Goal: Task Accomplishment & Management: Manage account settings

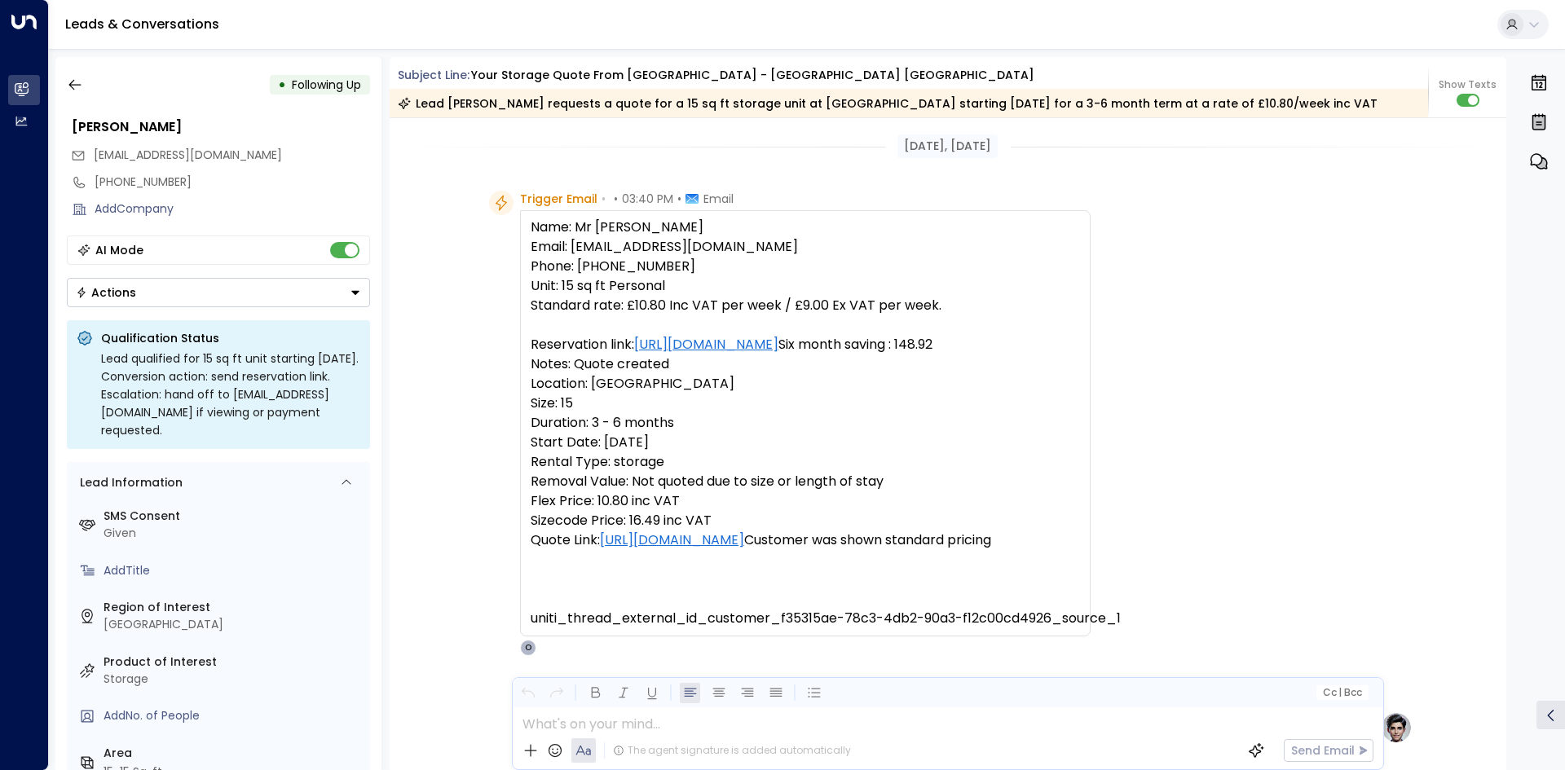
scroll to position [1739, 0]
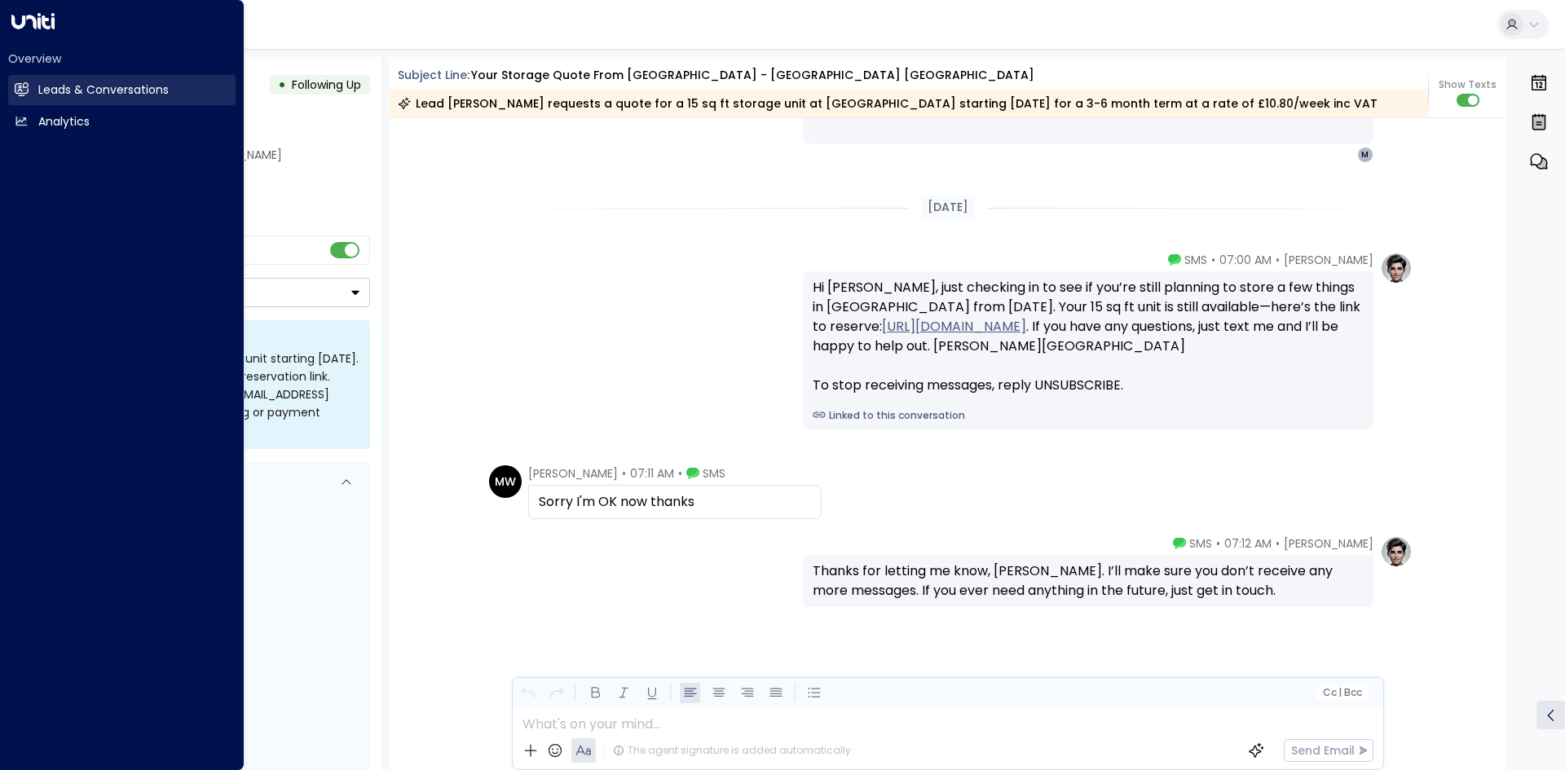
click at [29, 81] on link "Leads & Conversations Leads & Conversations" at bounding box center [121, 90] width 227 height 30
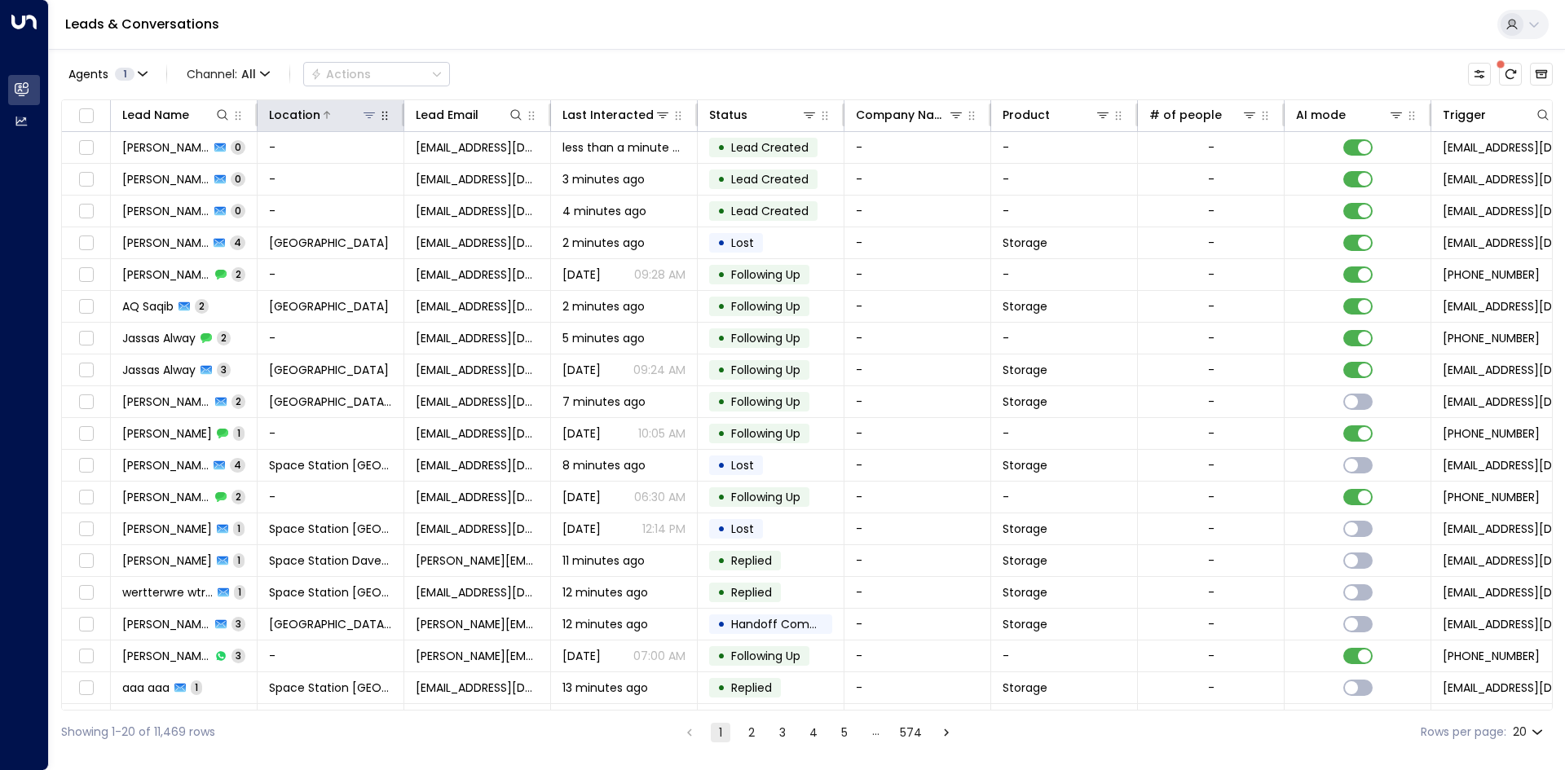
click at [365, 114] on icon at bounding box center [369, 114] width 13 height 13
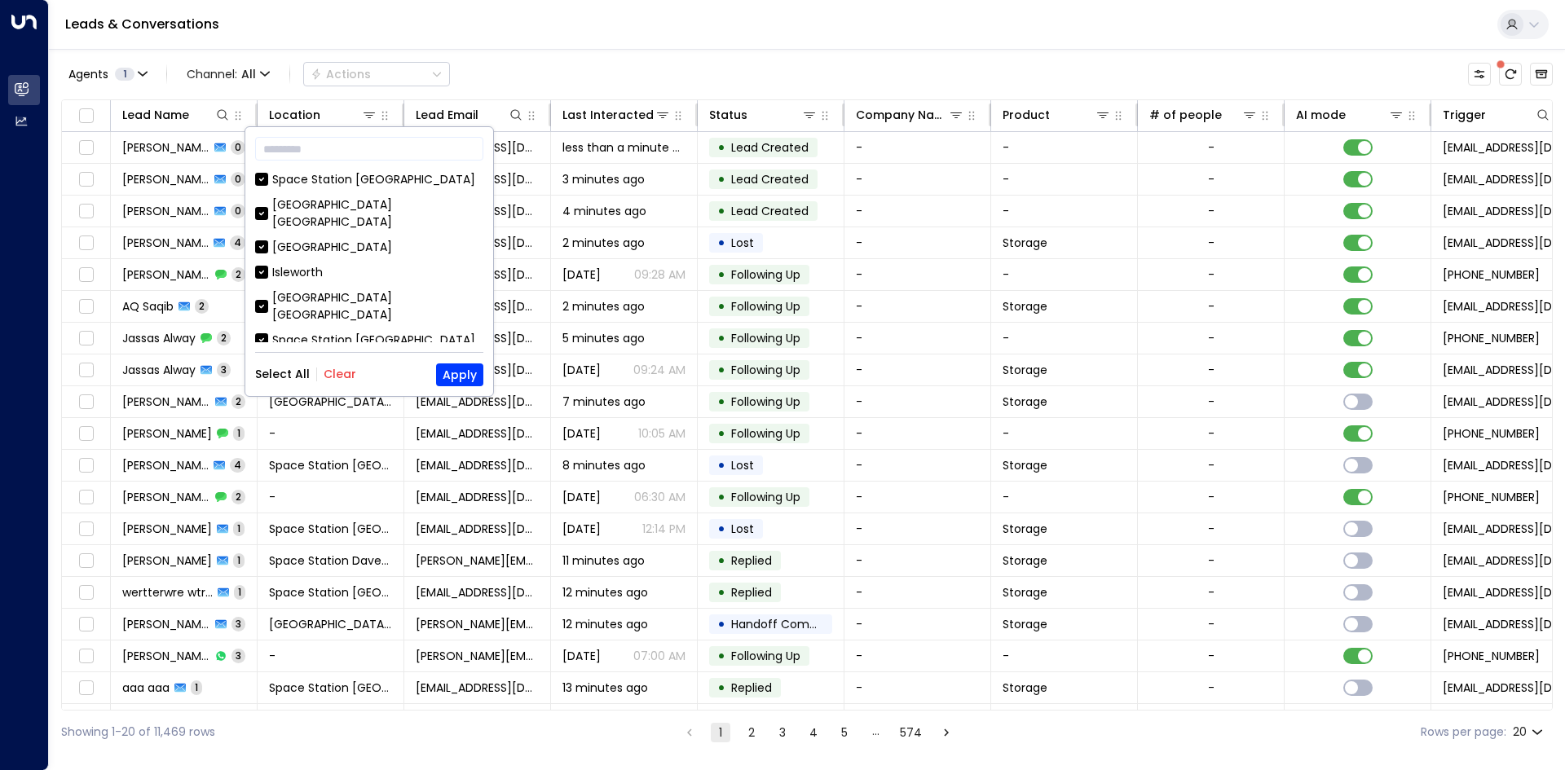
click at [342, 374] on button "Clear" at bounding box center [340, 374] width 33 height 13
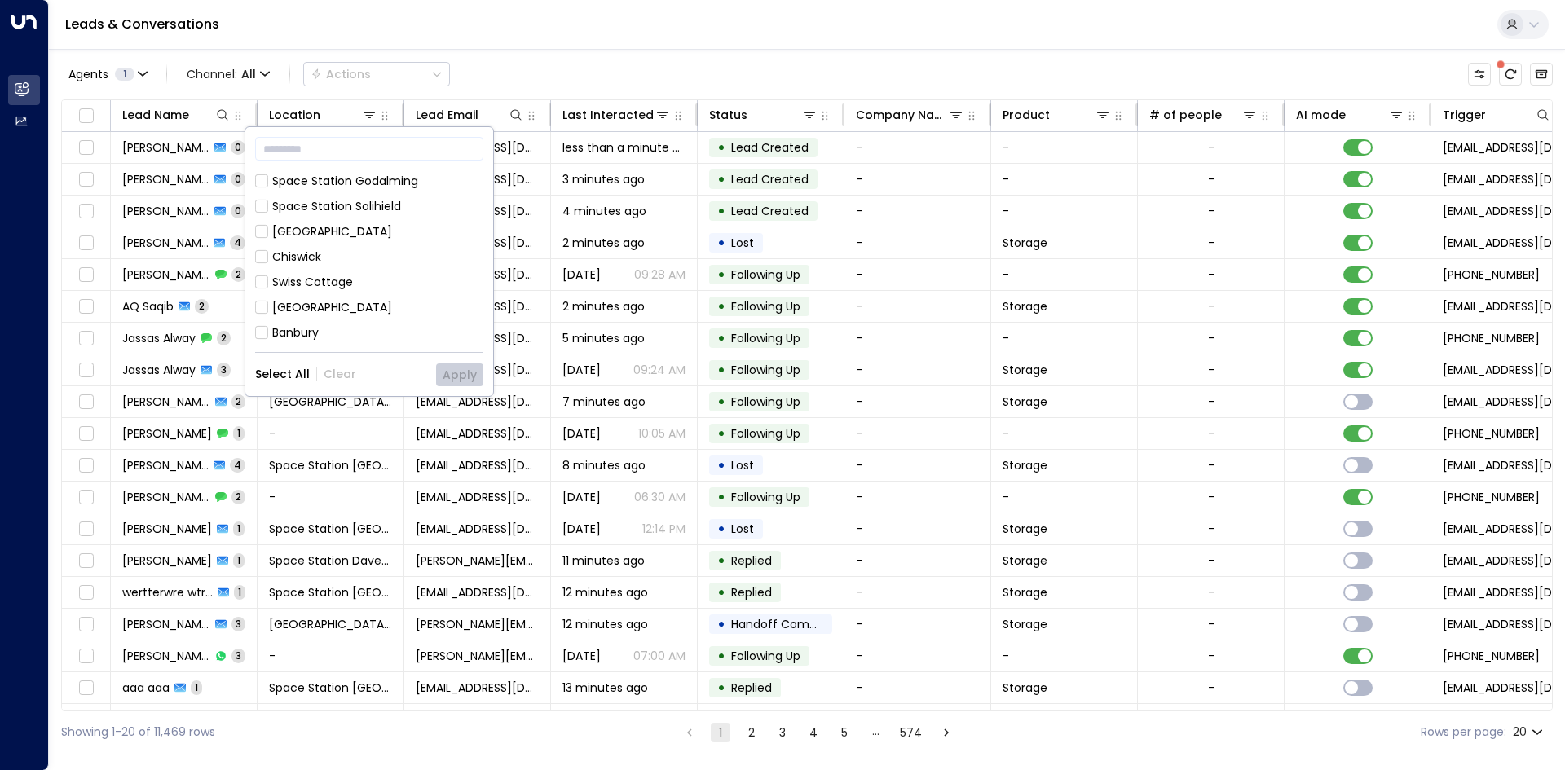
scroll to position [882, 0]
click at [401, 360] on div "[GEOGRAPHIC_DATA] [GEOGRAPHIC_DATA]" at bounding box center [377, 377] width 211 height 34
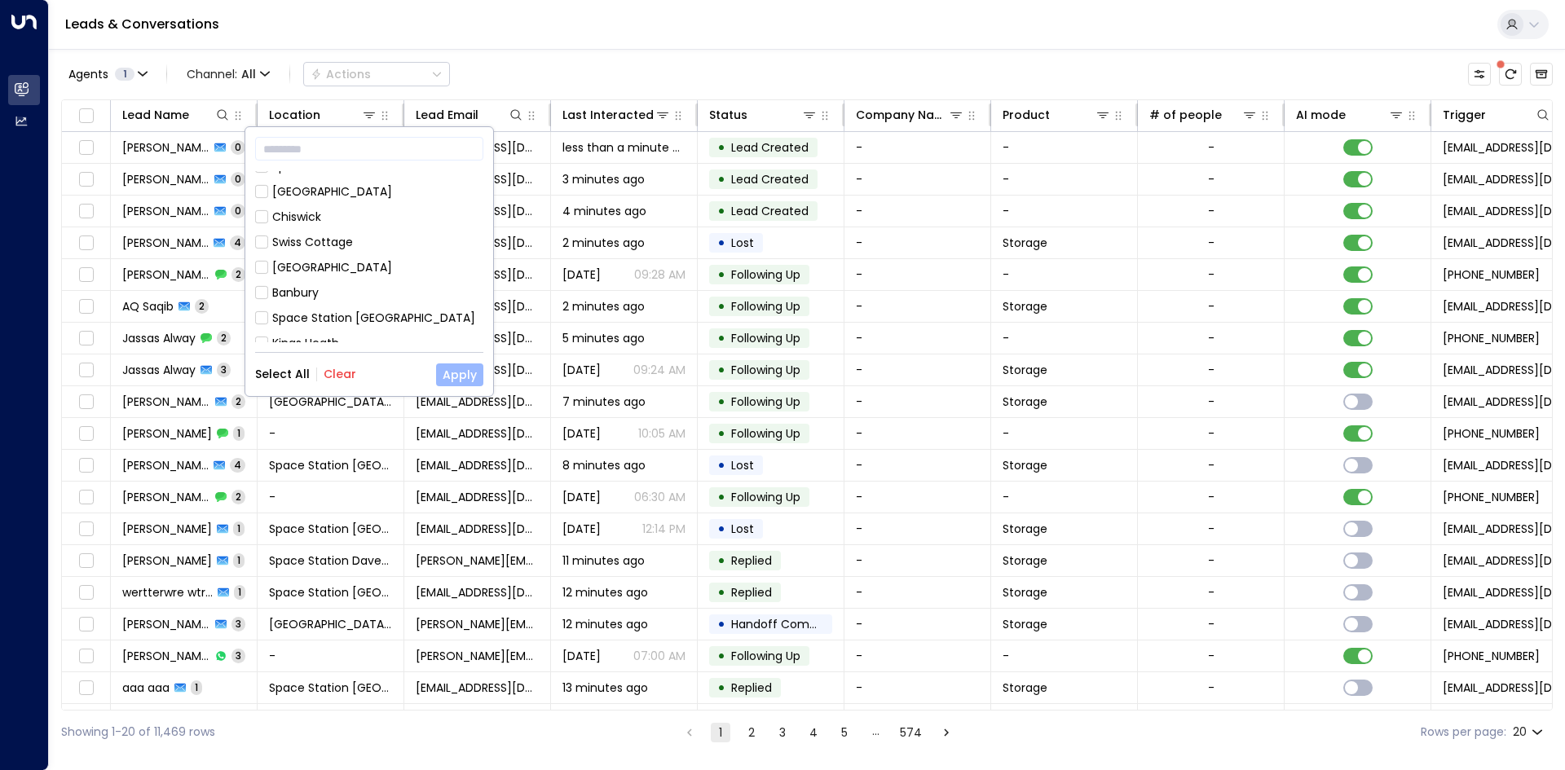
click at [456, 373] on button "Apply" at bounding box center [459, 375] width 47 height 23
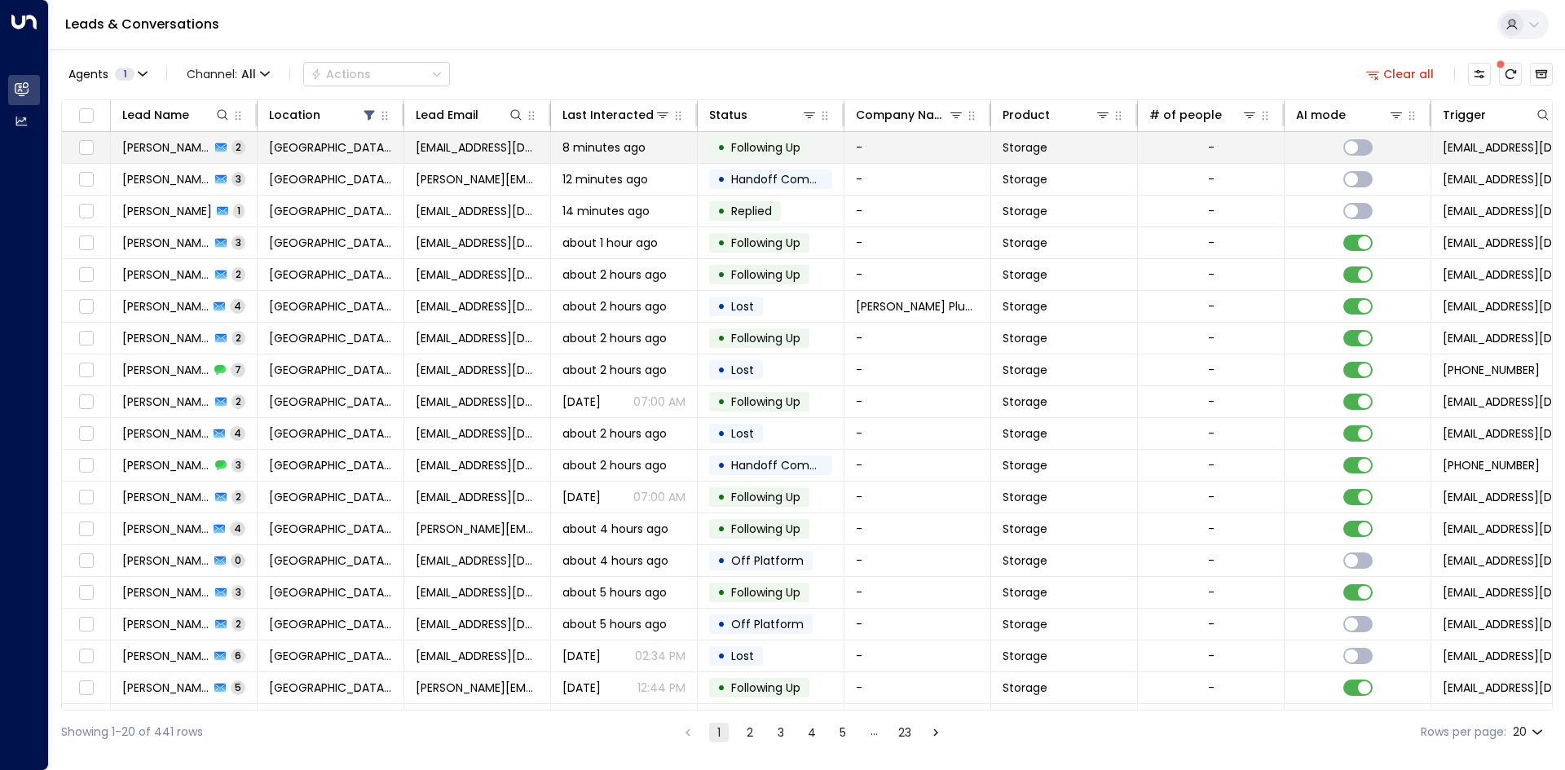
click at [525, 146] on td "[EMAIL_ADDRESS][DOMAIN_NAME]" at bounding box center [477, 147] width 147 height 31
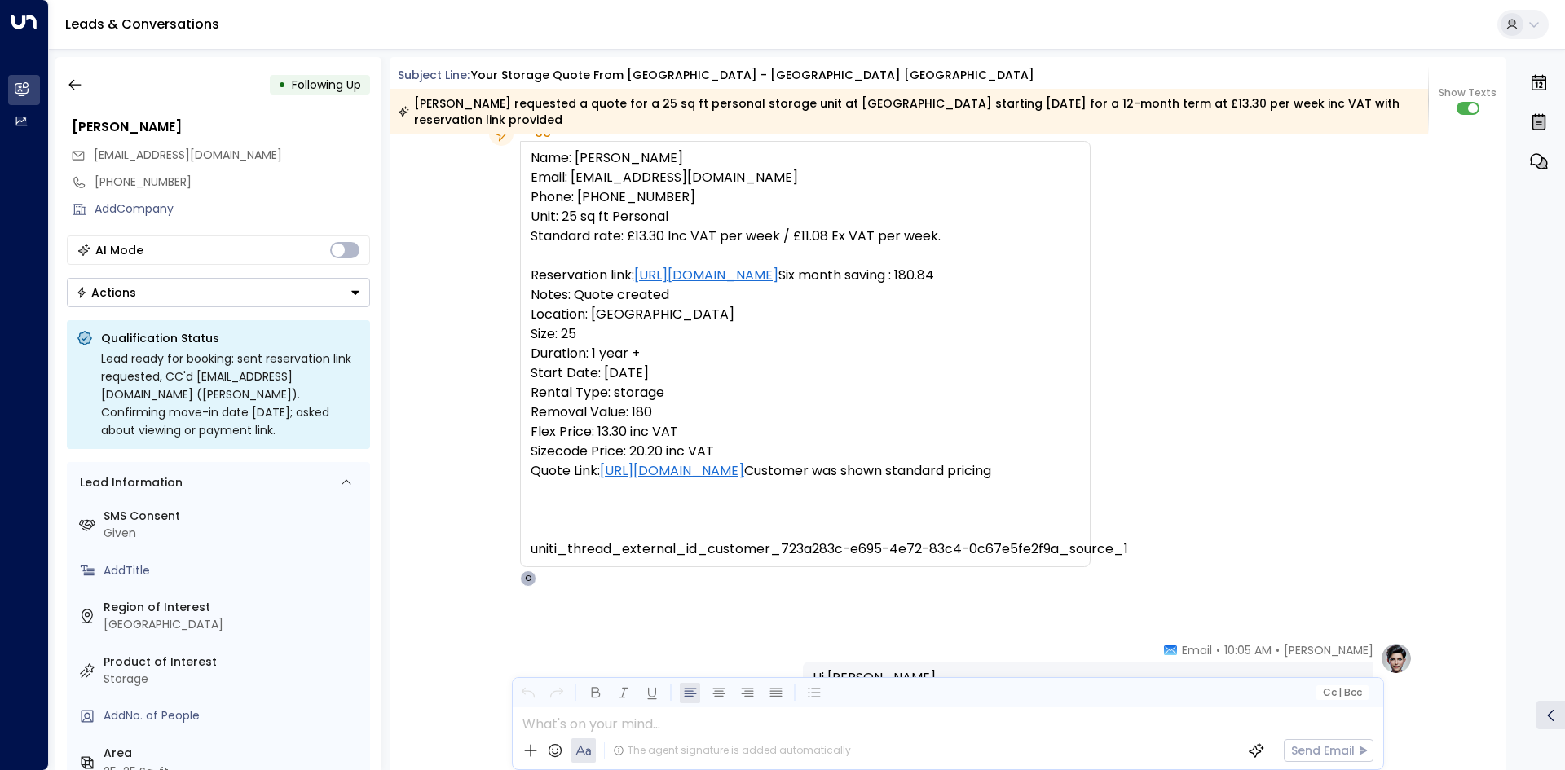
scroll to position [4, 0]
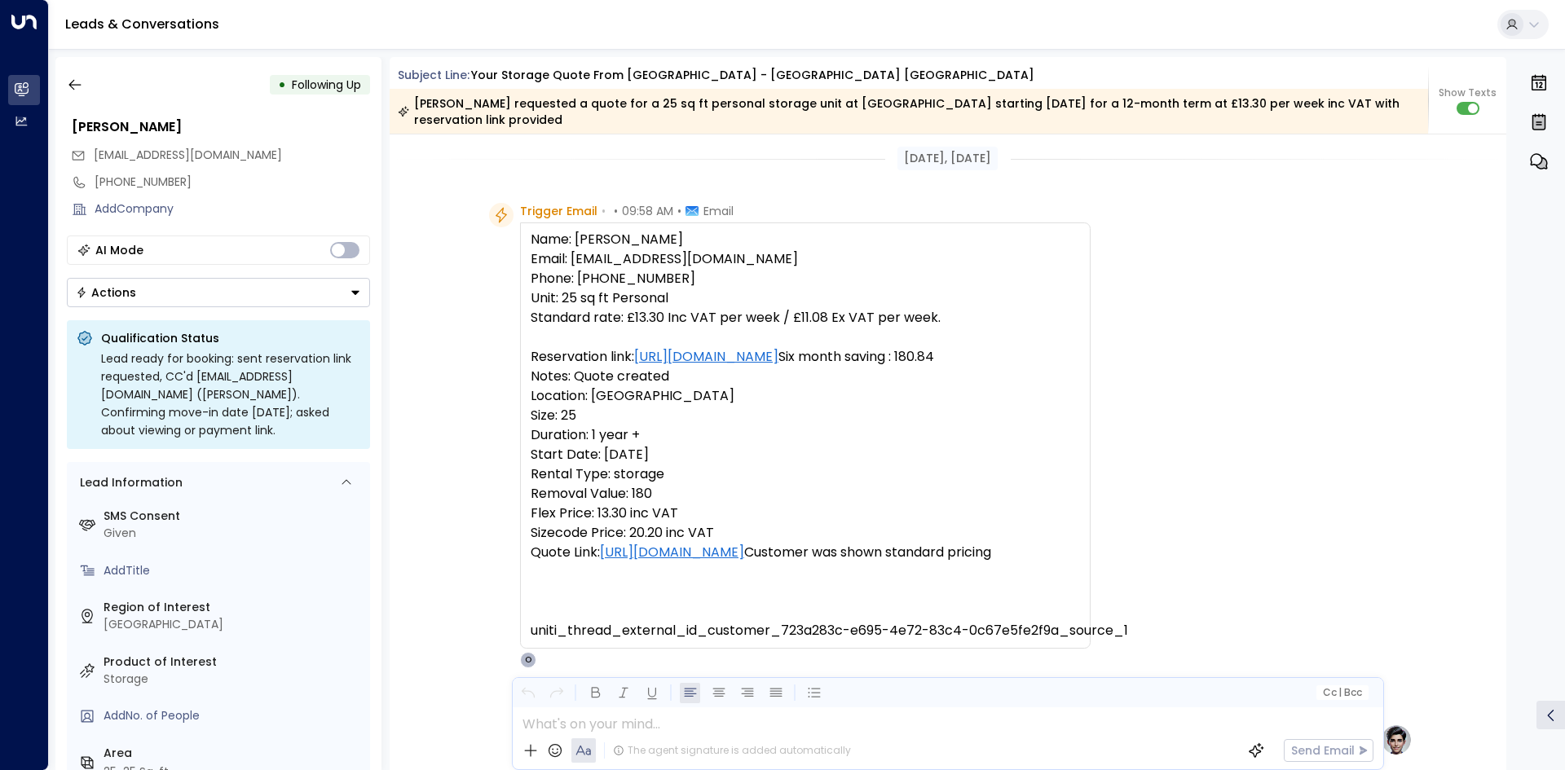
click at [654, 238] on pre "Name: Mr Gee Mcgoo Email: frrr@msn.com Phone: 07947655433 Unit: 25 sq ft Person…" at bounding box center [805, 435] width 549 height 411
copy pre "Mcgoo"
click at [84, 85] on button "button" at bounding box center [74, 84] width 29 height 29
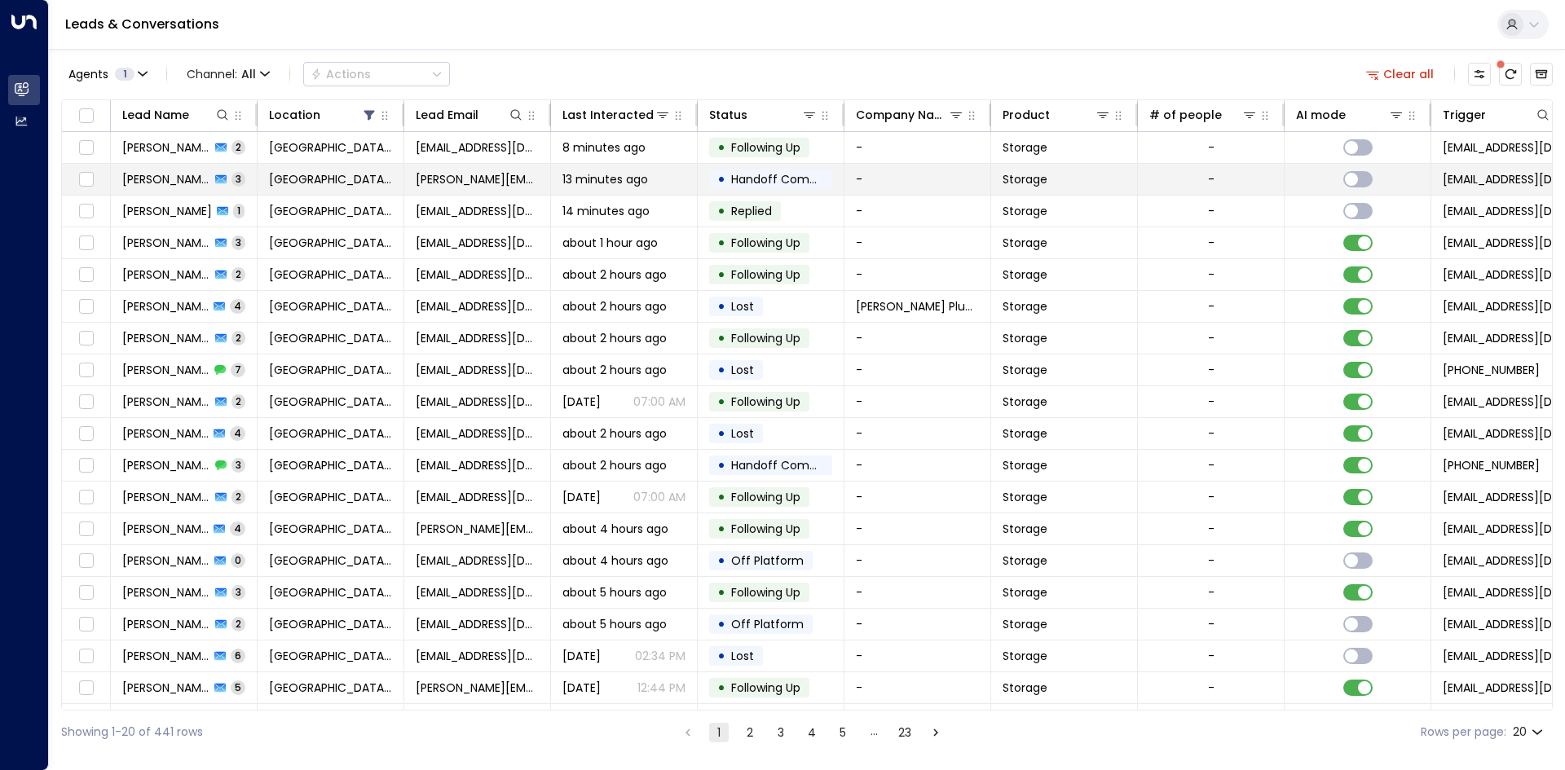
click at [427, 179] on span "j.aveline@aol.com" at bounding box center [477, 179] width 123 height 16
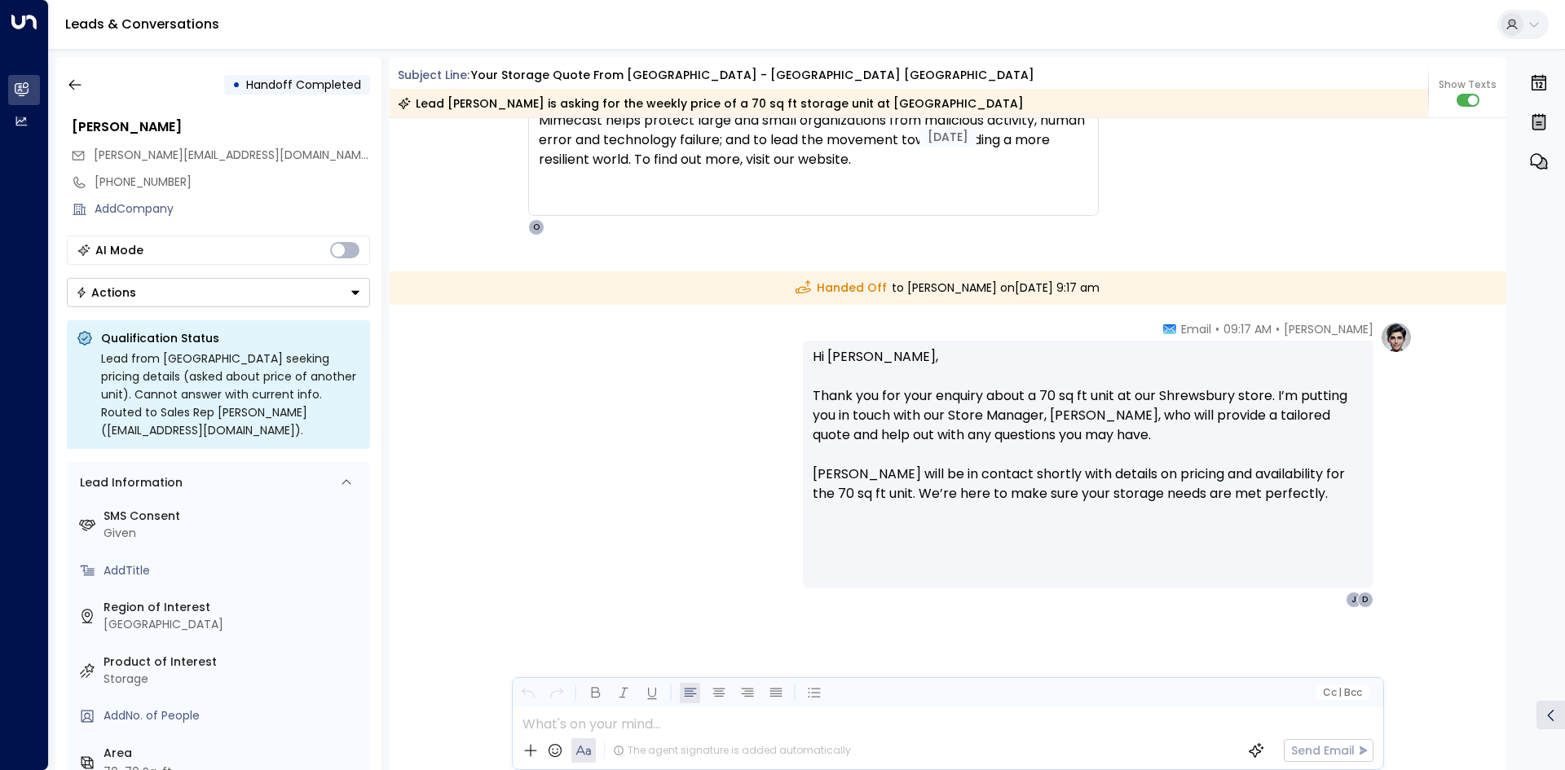
scroll to position [4546, 0]
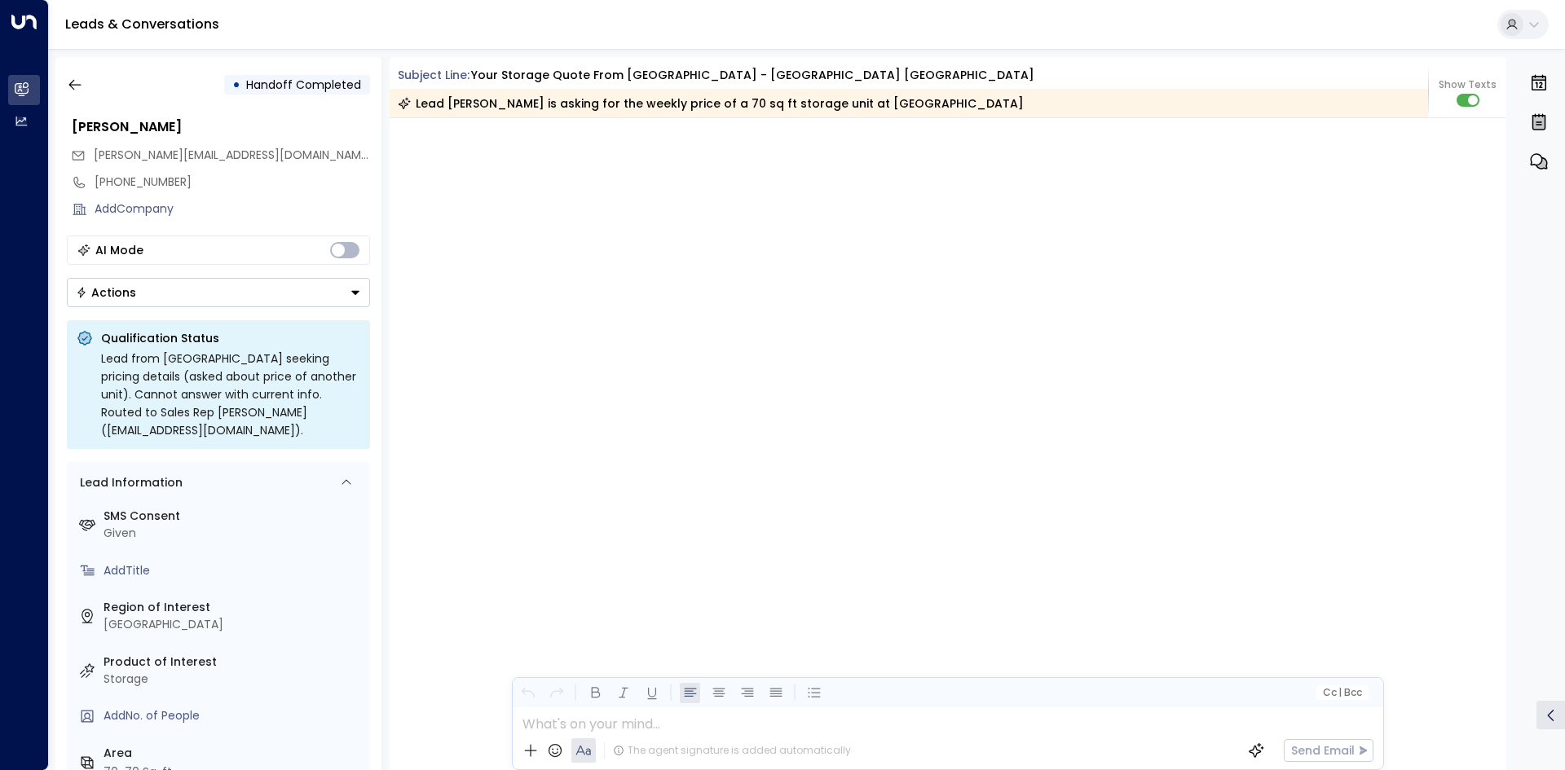
scroll to position [4449, 0]
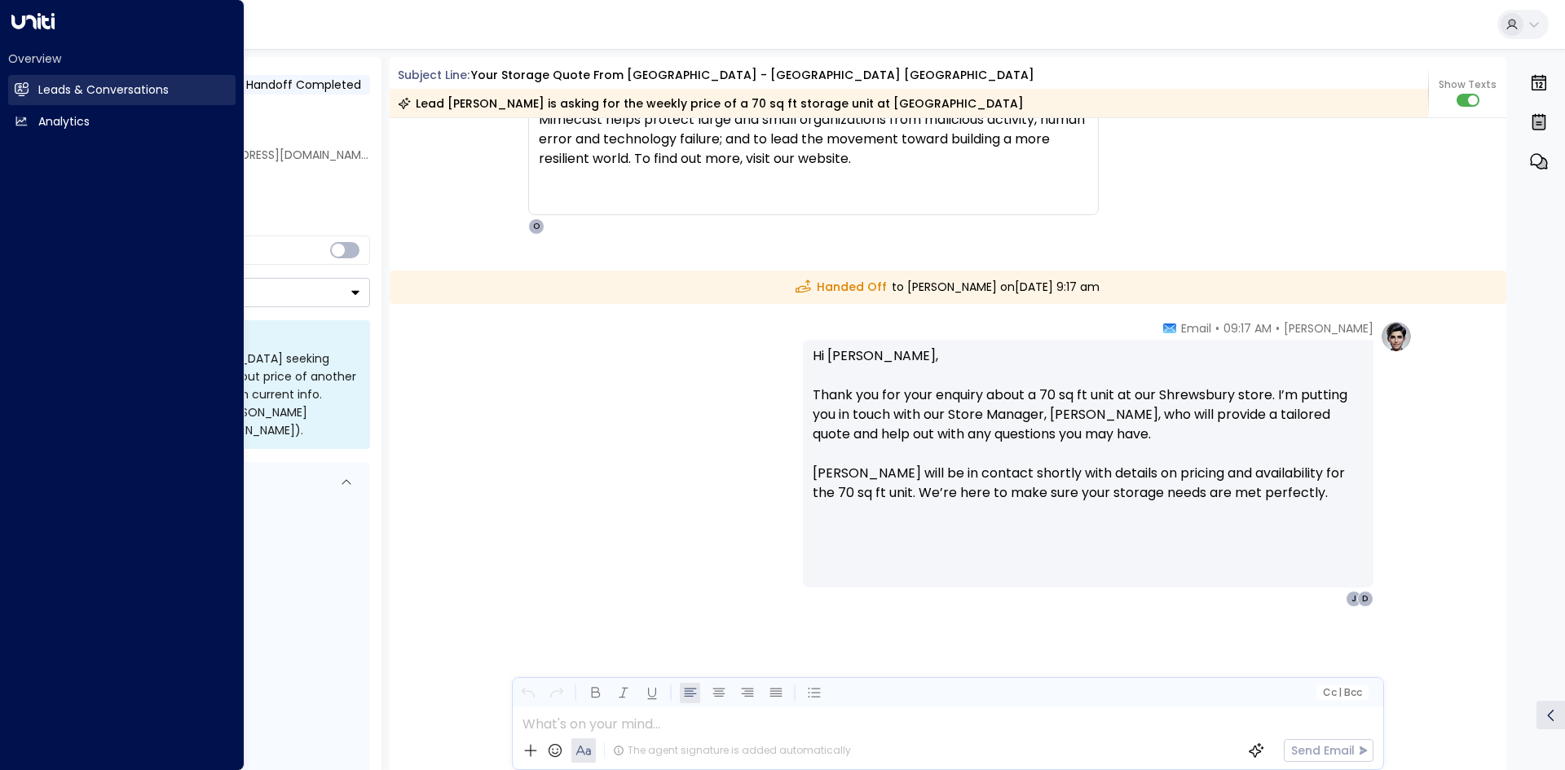
click at [30, 84] on link "Leads & Conversations Leads & Conversations" at bounding box center [121, 90] width 227 height 30
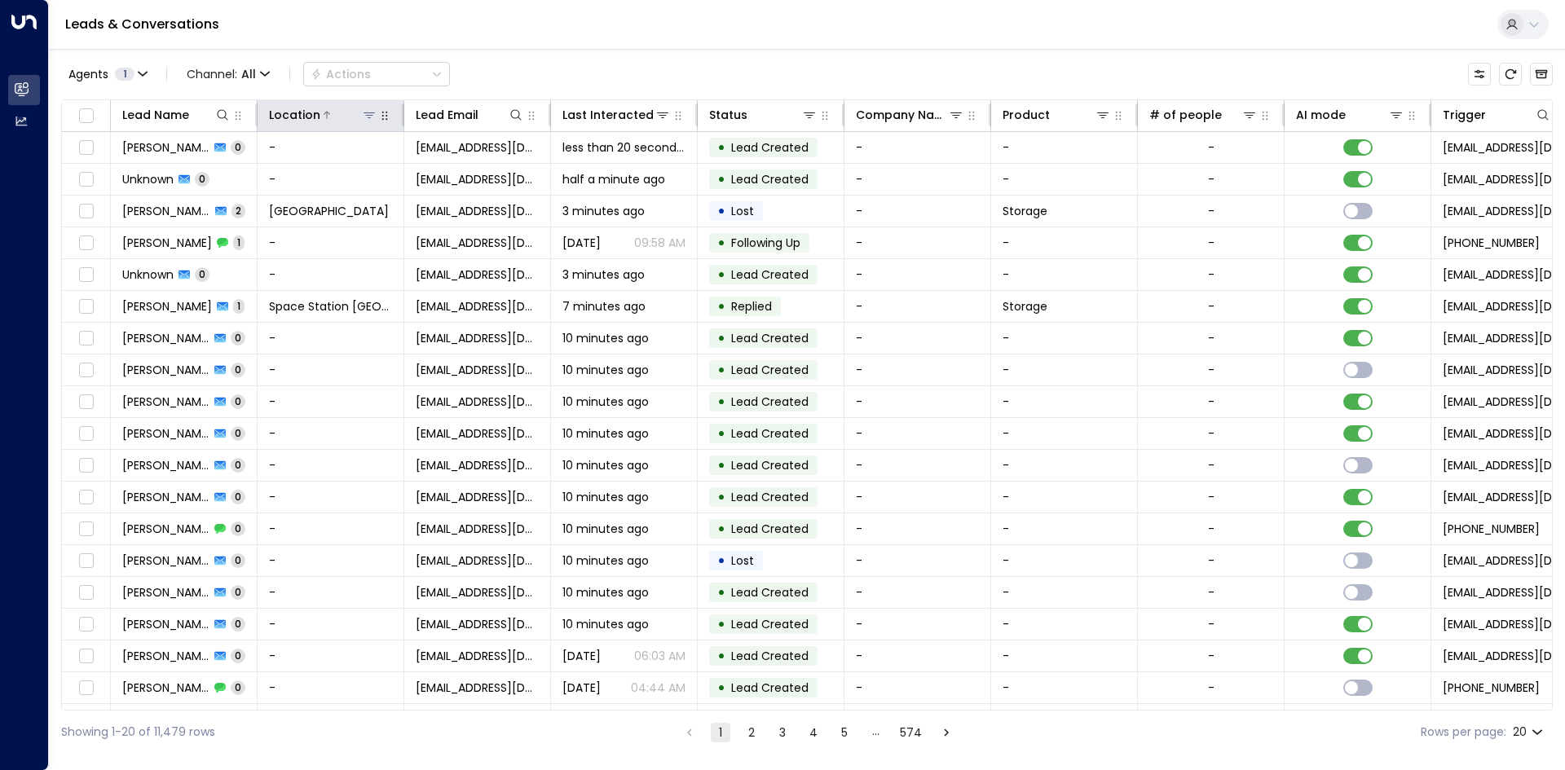
click at [366, 117] on icon at bounding box center [369, 114] width 13 height 13
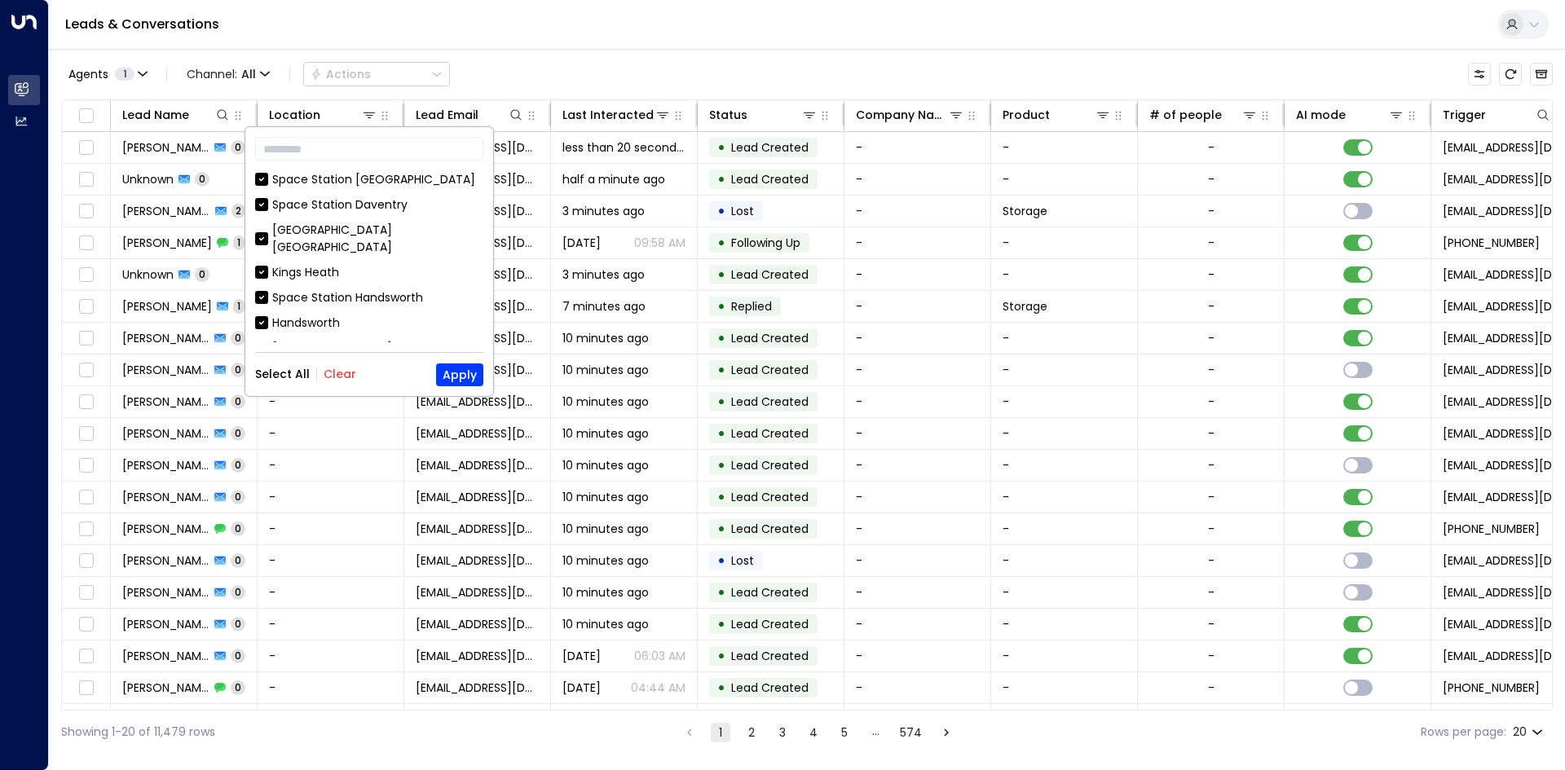
click at [333, 381] on button "Clear" at bounding box center [340, 374] width 33 height 13
click at [397, 227] on div "[GEOGRAPHIC_DATA] [GEOGRAPHIC_DATA]" at bounding box center [377, 239] width 211 height 34
click at [454, 372] on button "Apply" at bounding box center [459, 375] width 47 height 23
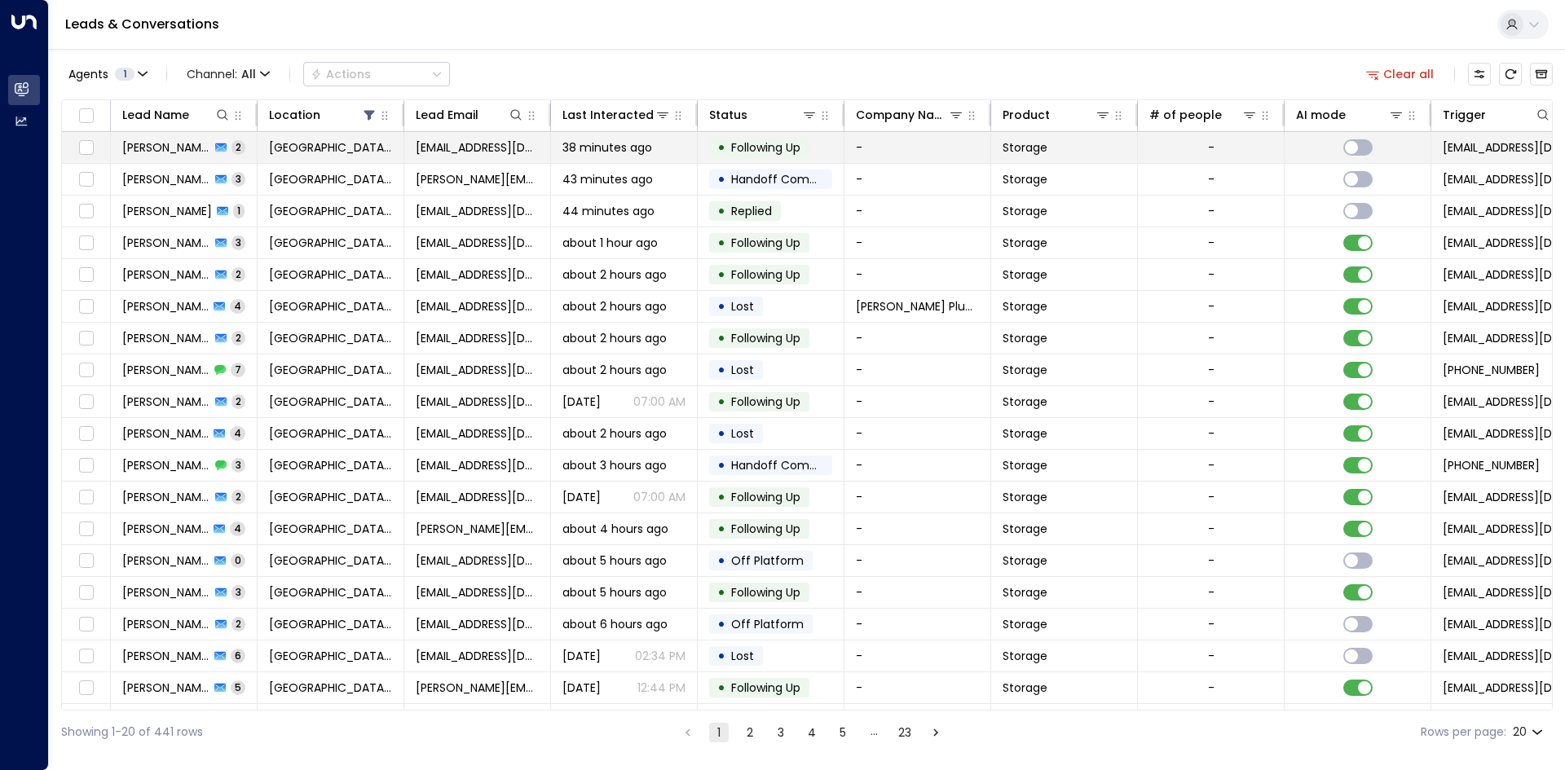
click at [569, 156] on td "38 minutes ago" at bounding box center [624, 147] width 147 height 31
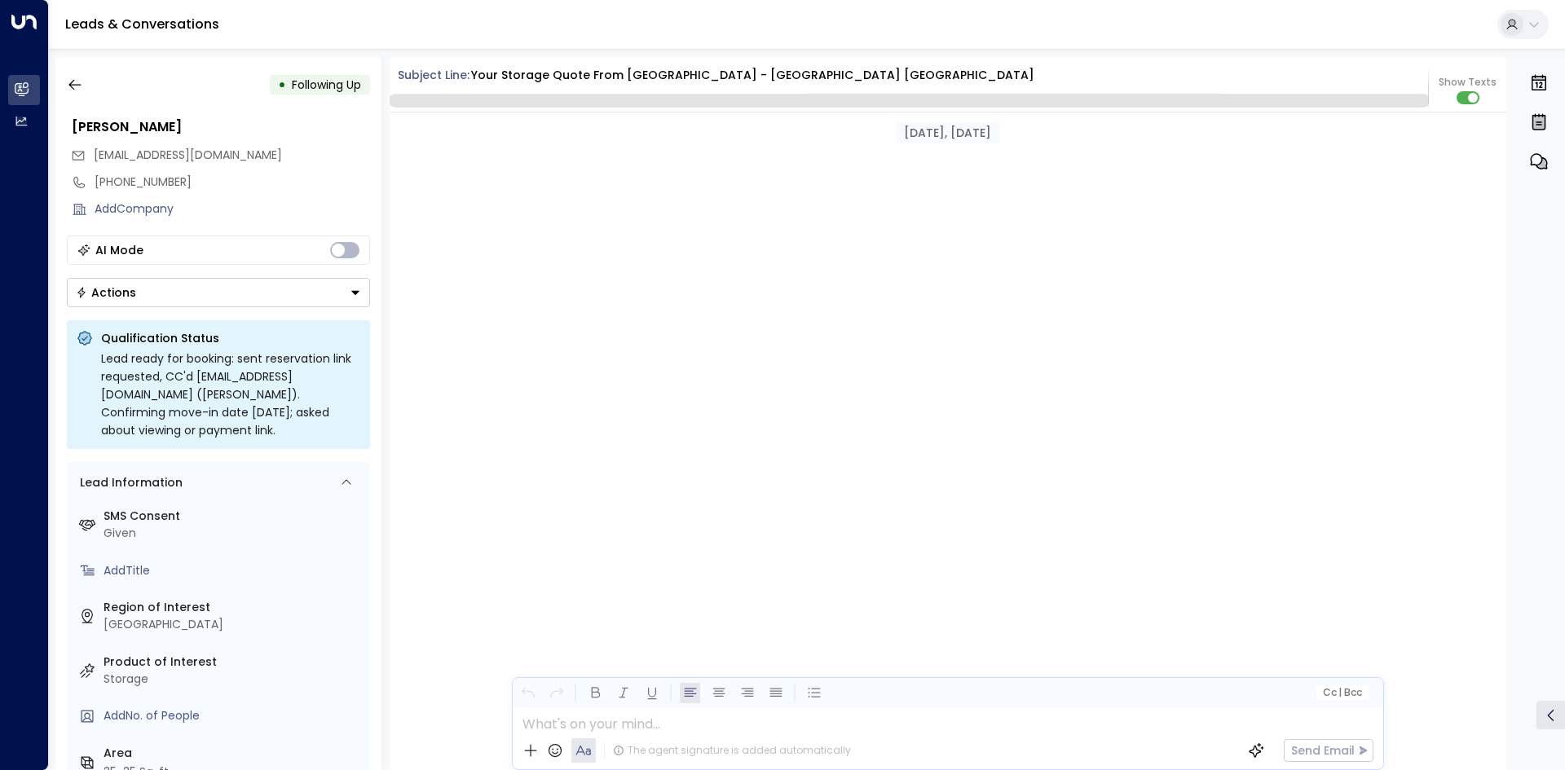
scroll to position [1634, 0]
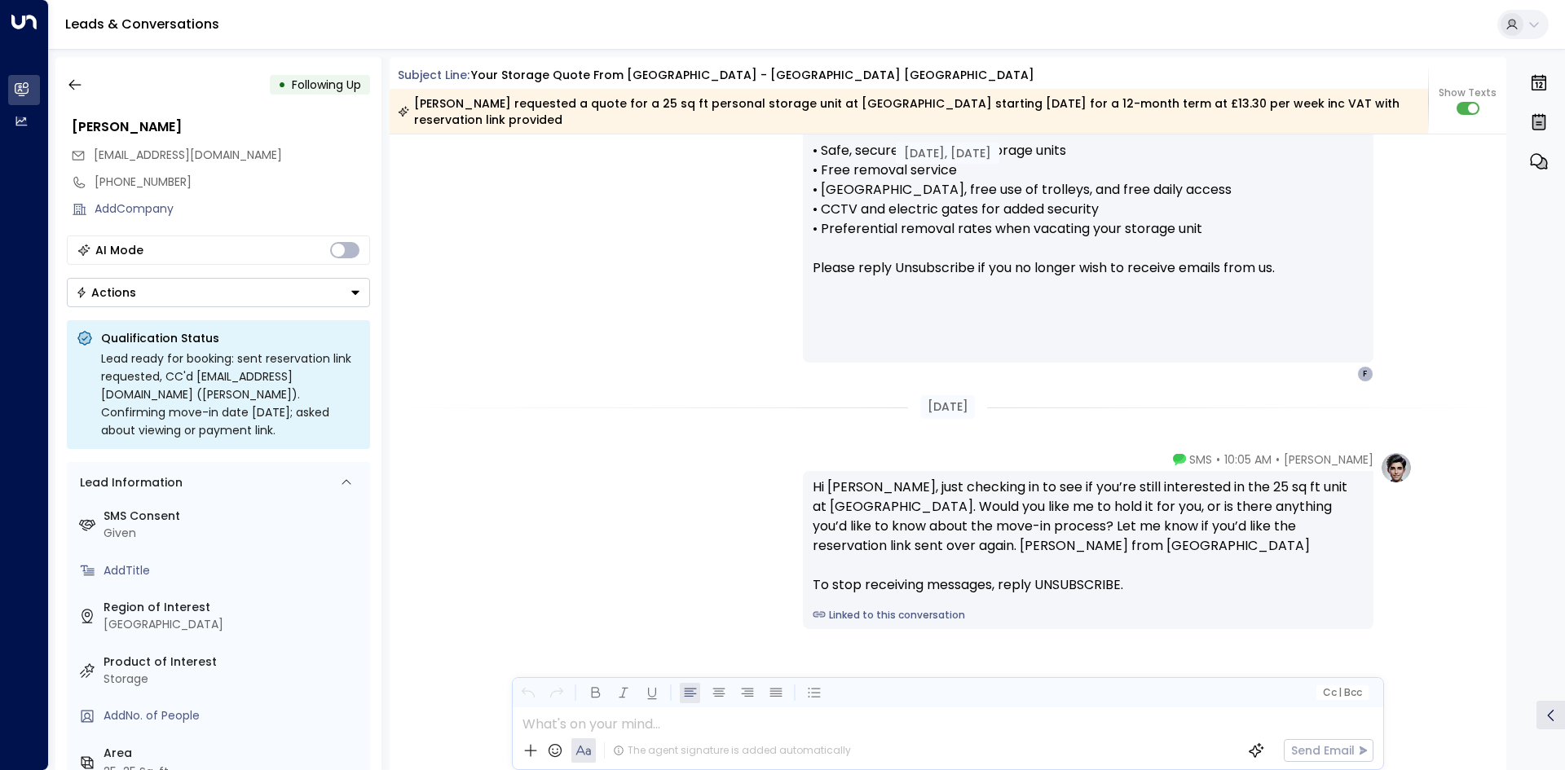
click at [166, 299] on button "Actions" at bounding box center [218, 292] width 303 height 29
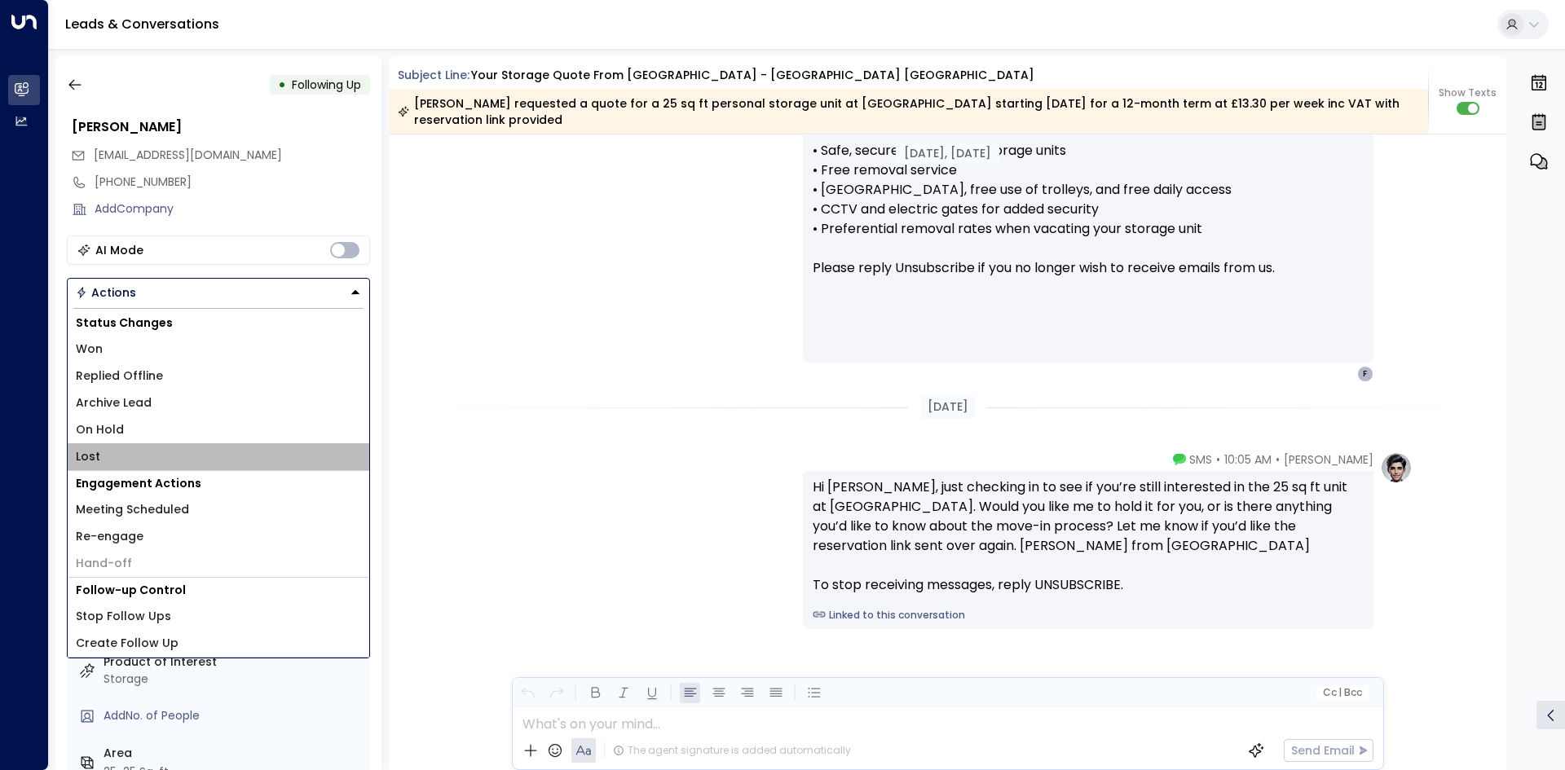
click at [126, 461] on li "Lost" at bounding box center [219, 456] width 302 height 27
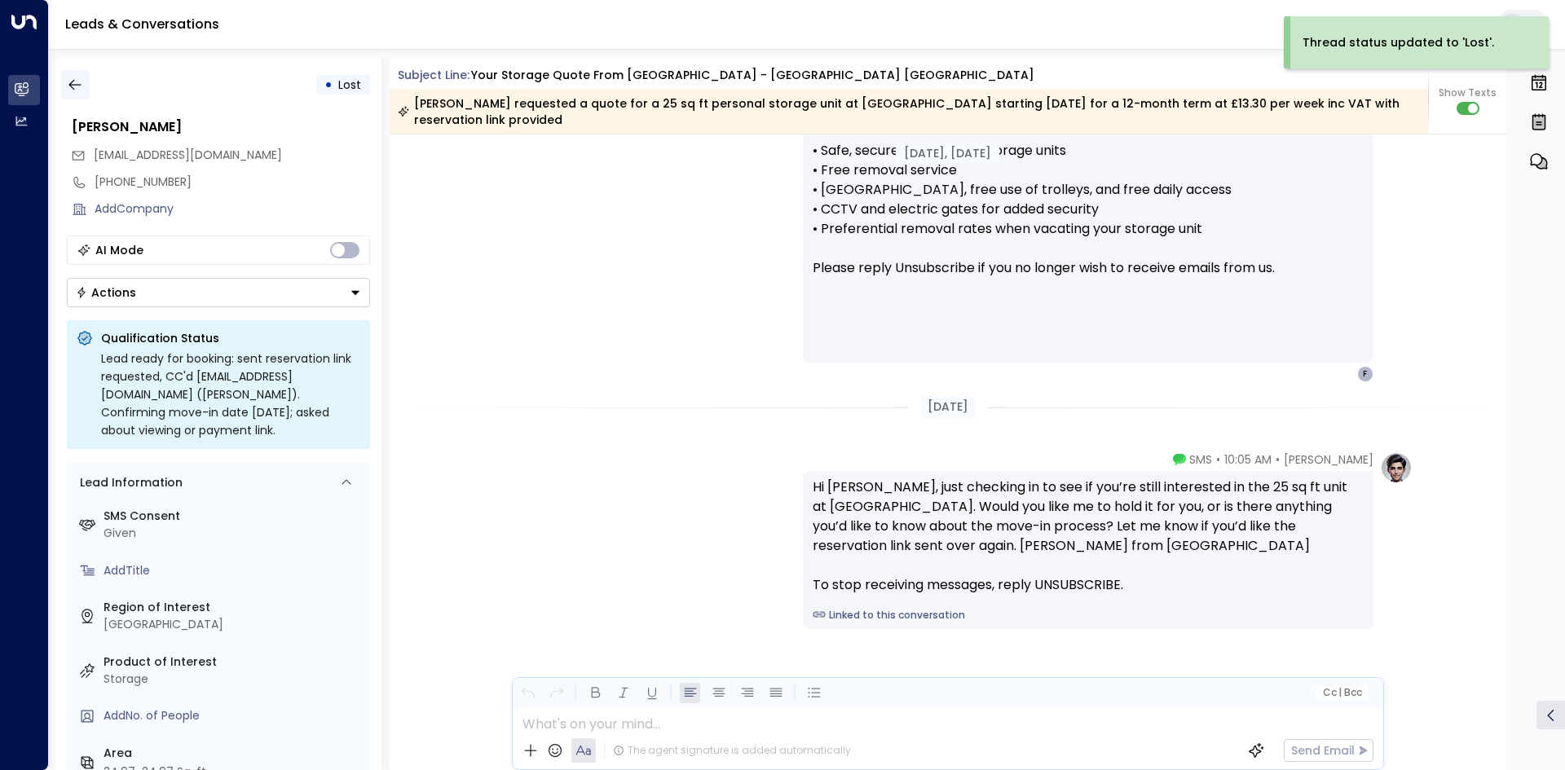
click at [65, 70] on button "button" at bounding box center [74, 84] width 29 height 29
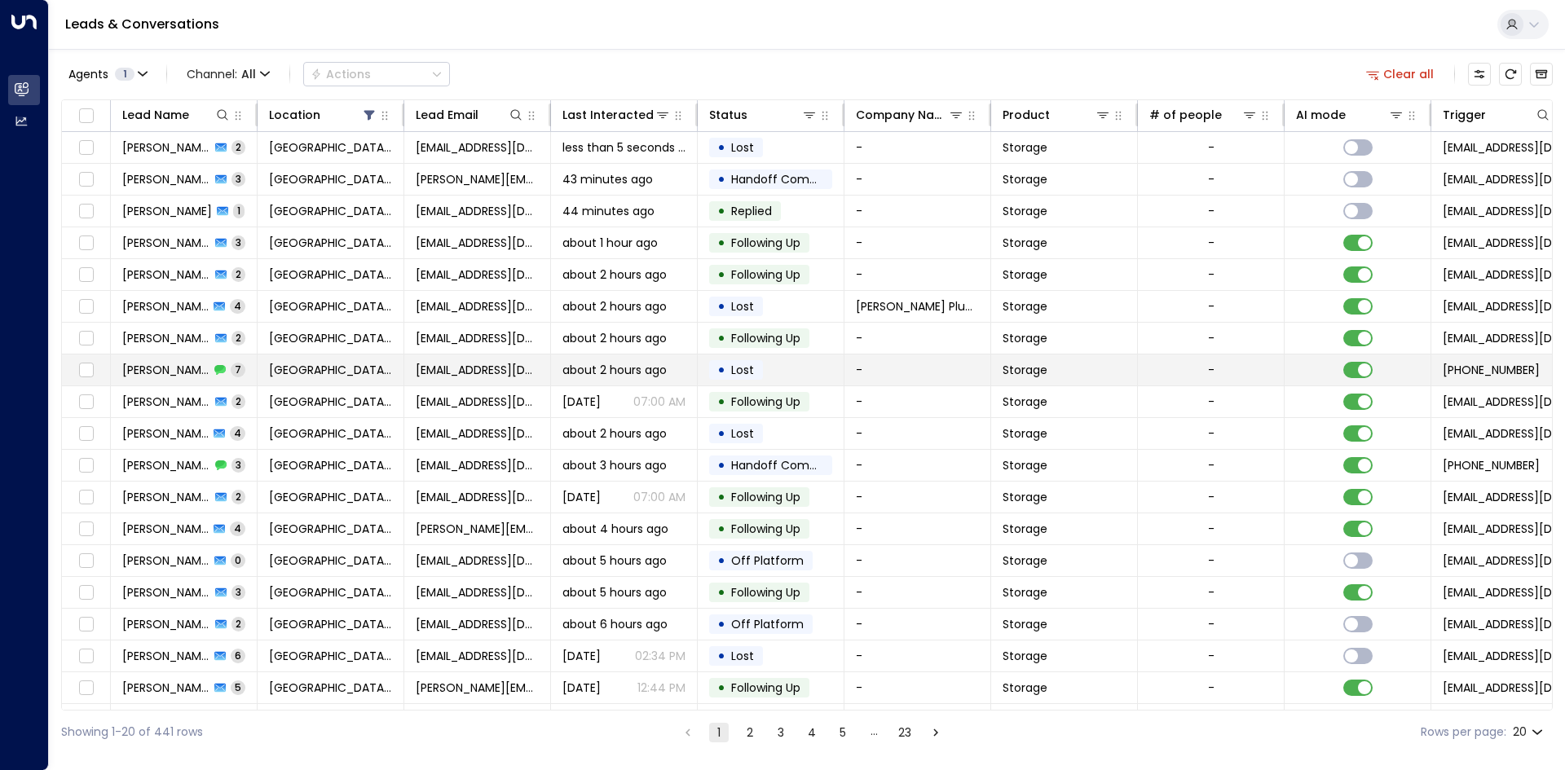
scroll to position [63, 0]
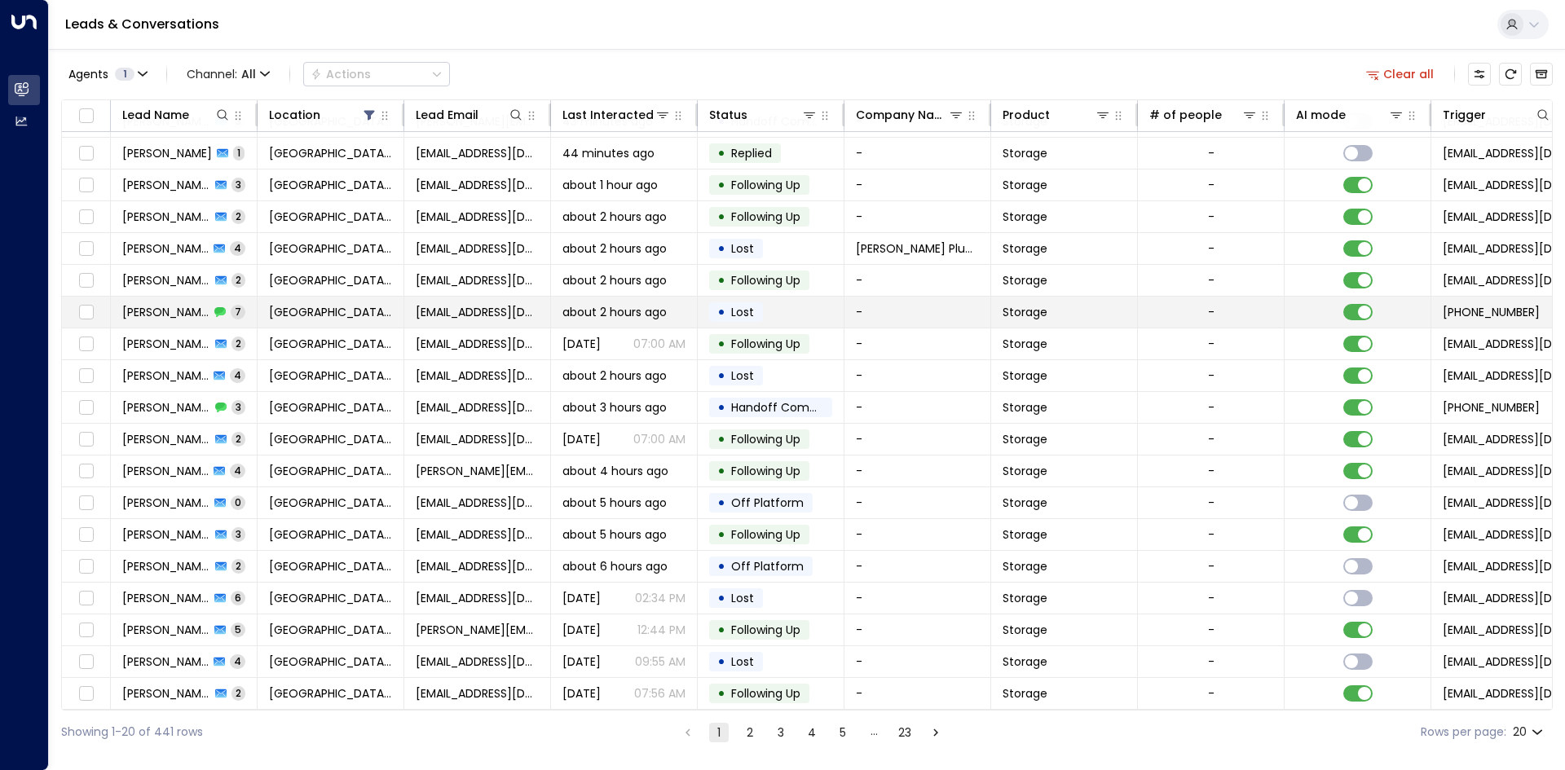
click at [174, 315] on span "Richard Keddie" at bounding box center [165, 312] width 87 height 16
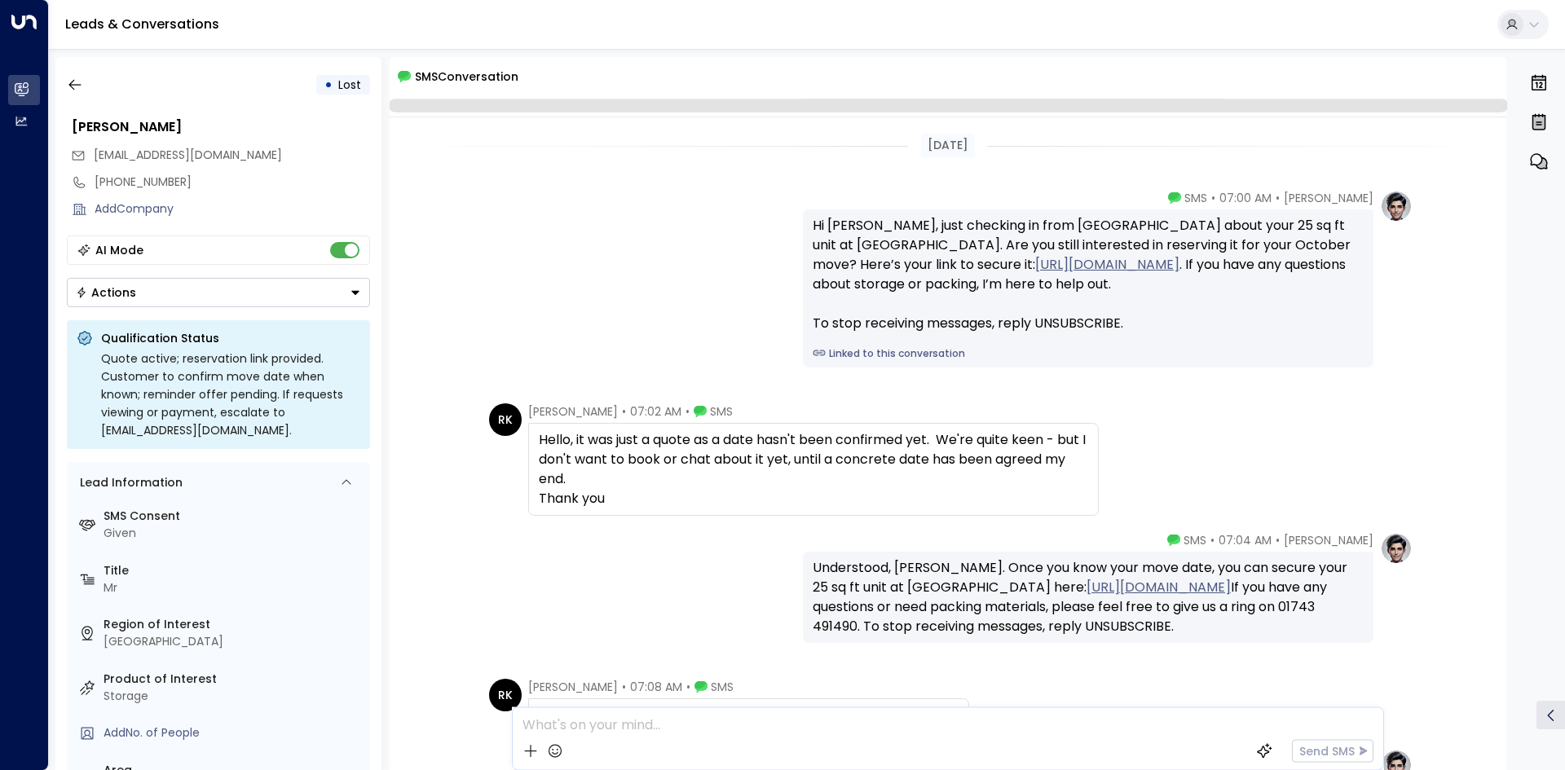
scroll to position [391, 0]
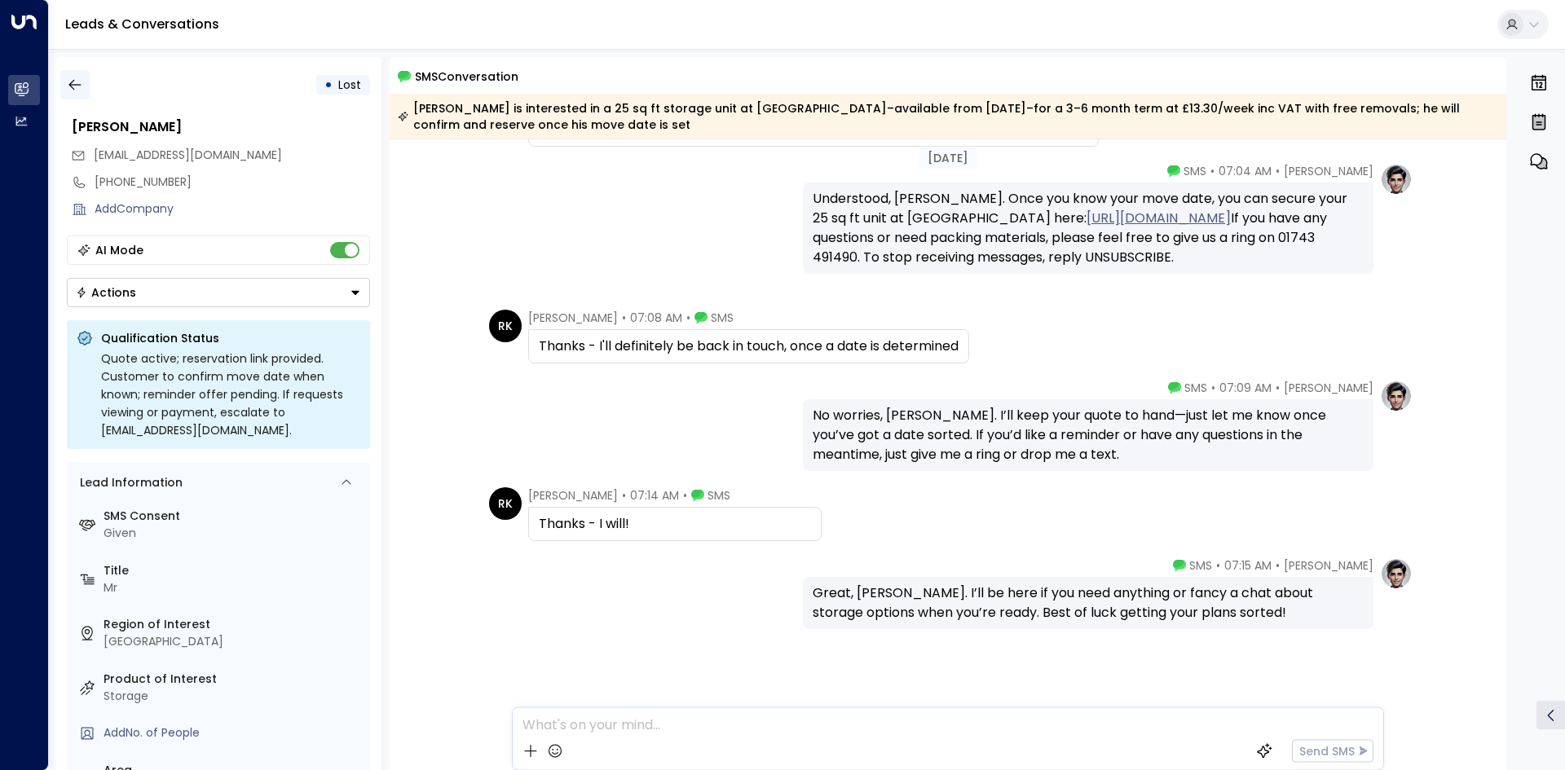
click at [72, 86] on icon "button" at bounding box center [75, 85] width 16 height 16
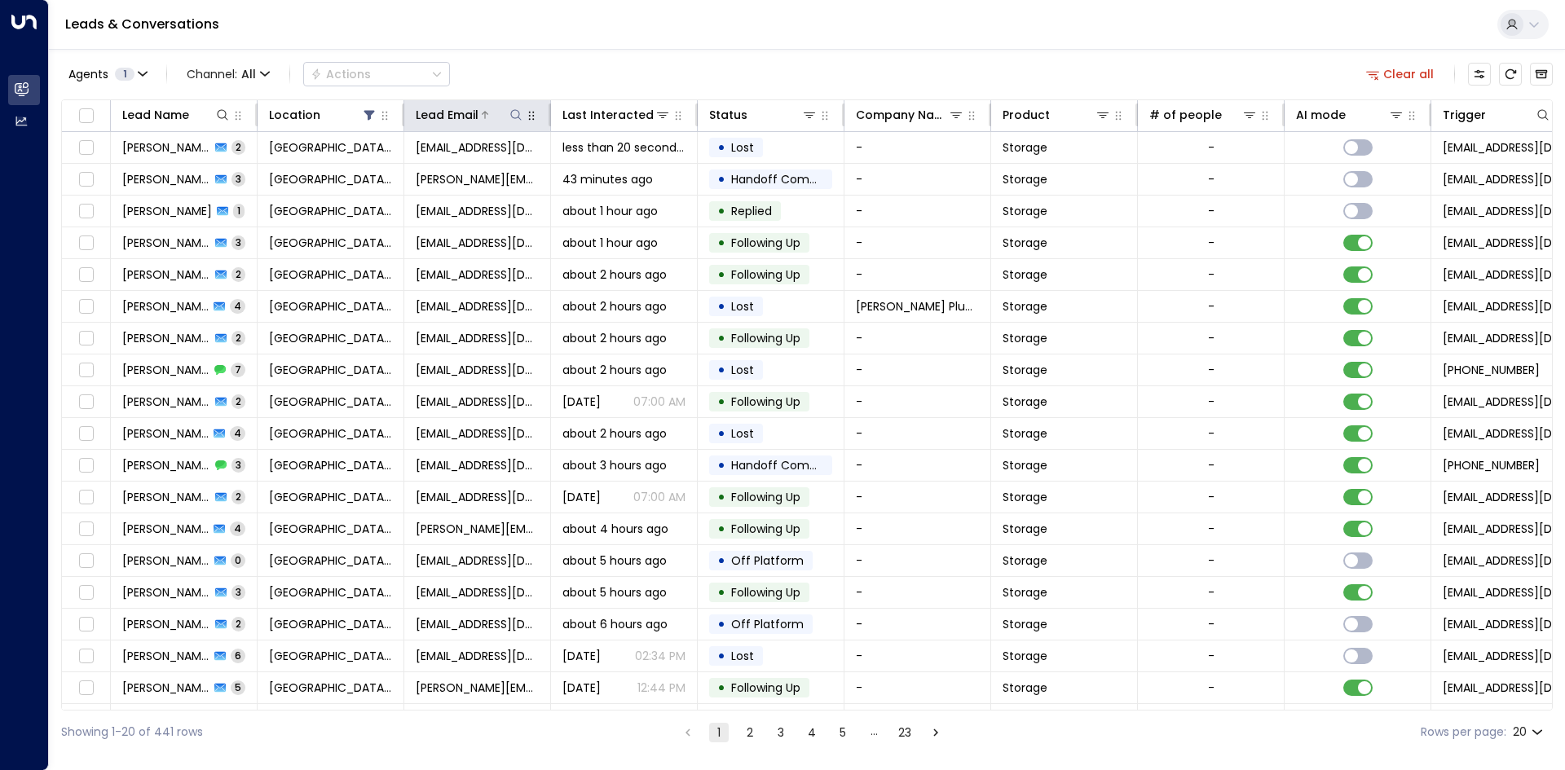
click at [516, 113] on icon at bounding box center [515, 114] width 13 height 13
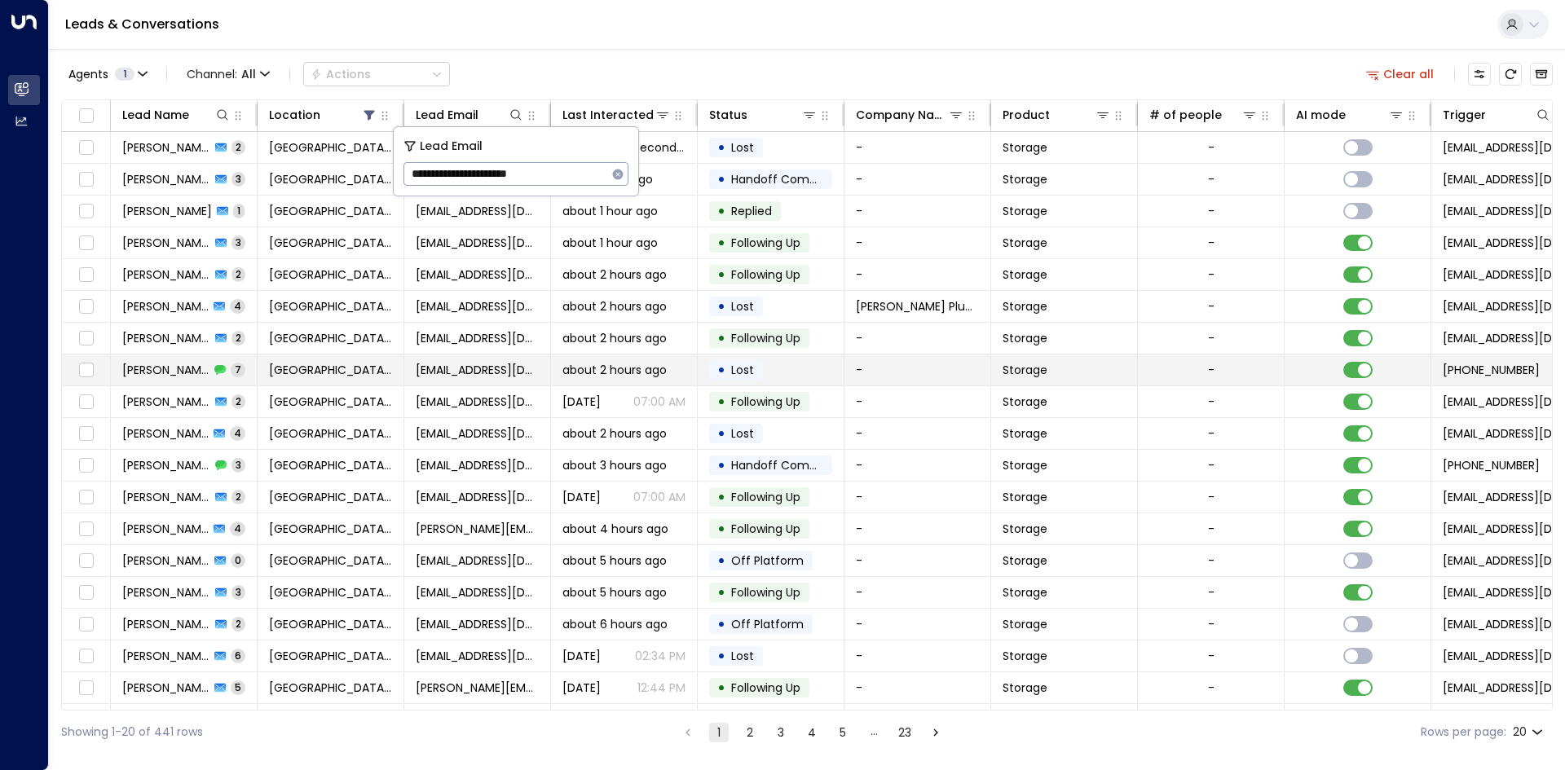
type input "**********"
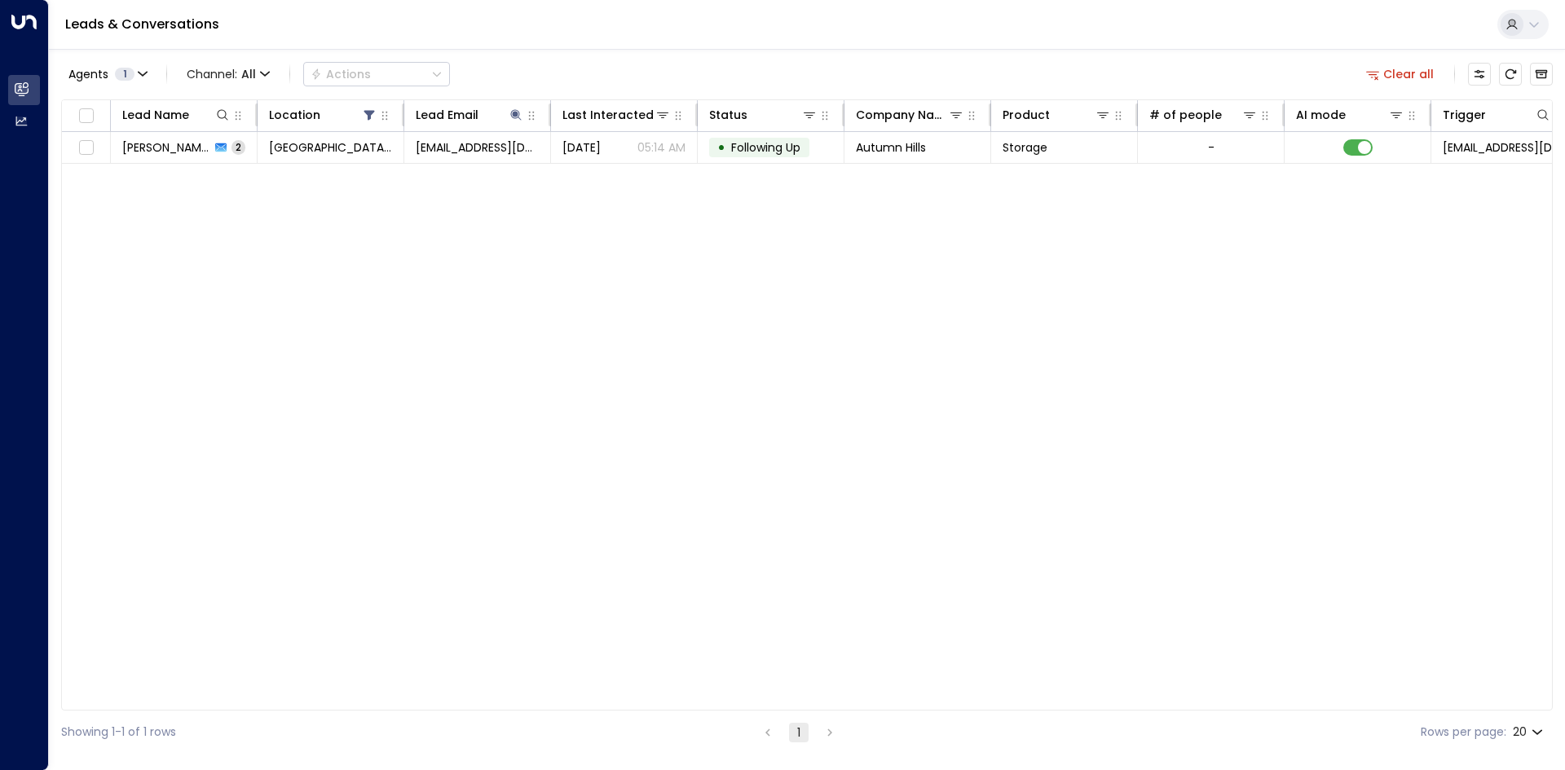
click at [608, 241] on div "Lead Name Location Lead Email Last Interacted Status Company Name Product # of …" at bounding box center [807, 404] width 1492 height 611
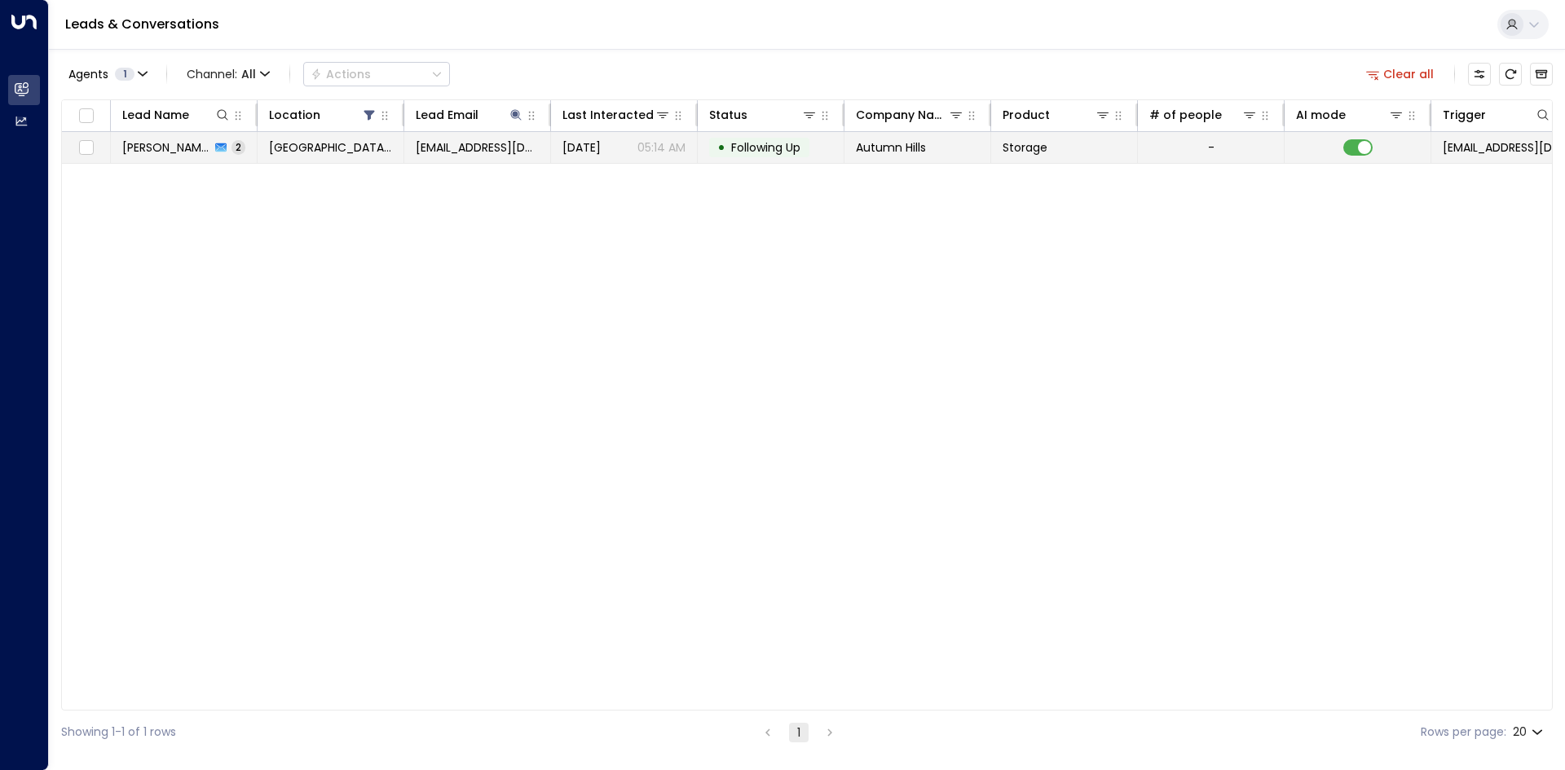
click at [626, 152] on div "Yesterday 05:14 AM" at bounding box center [623, 147] width 123 height 16
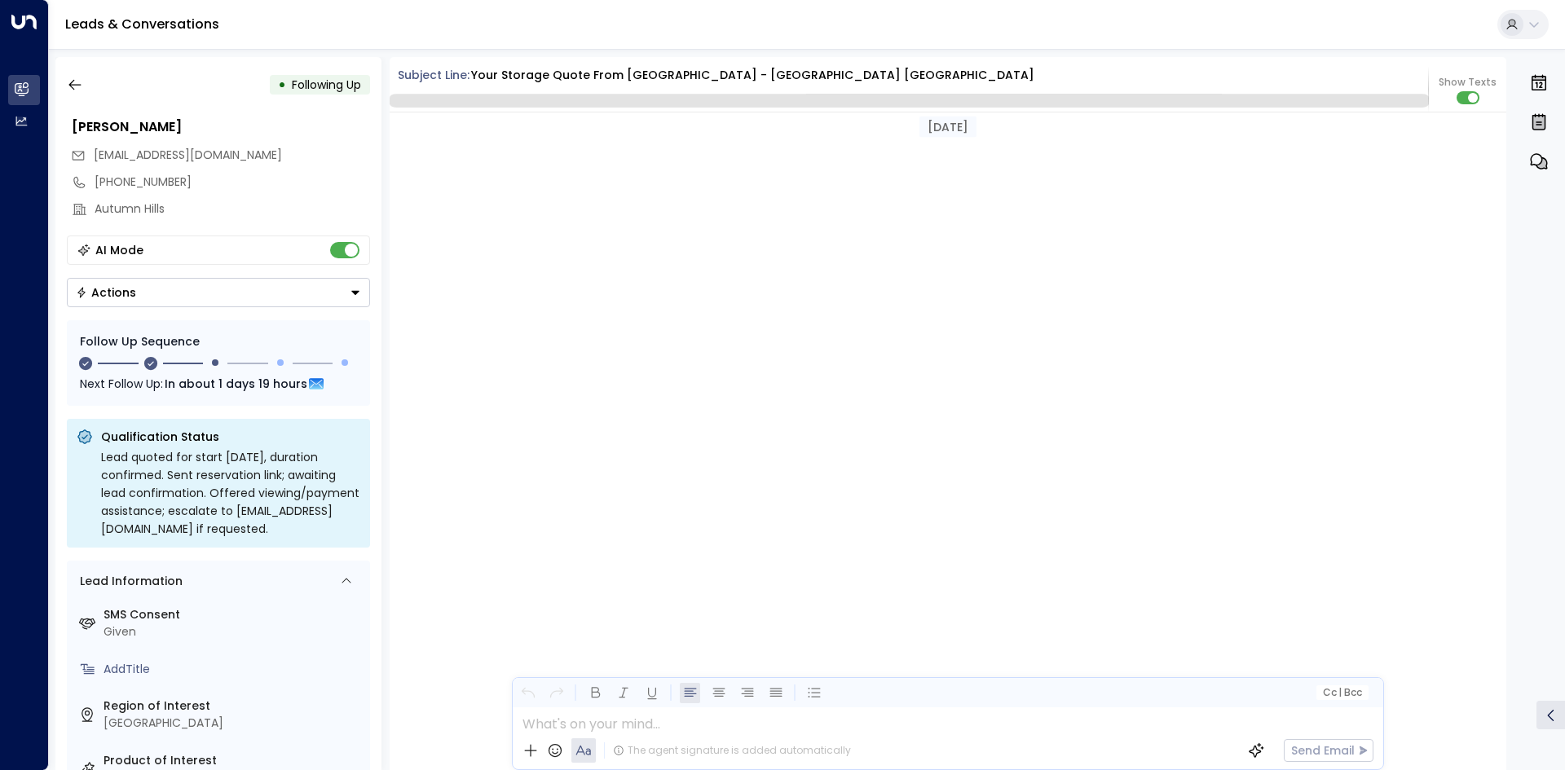
scroll to position [1556, 0]
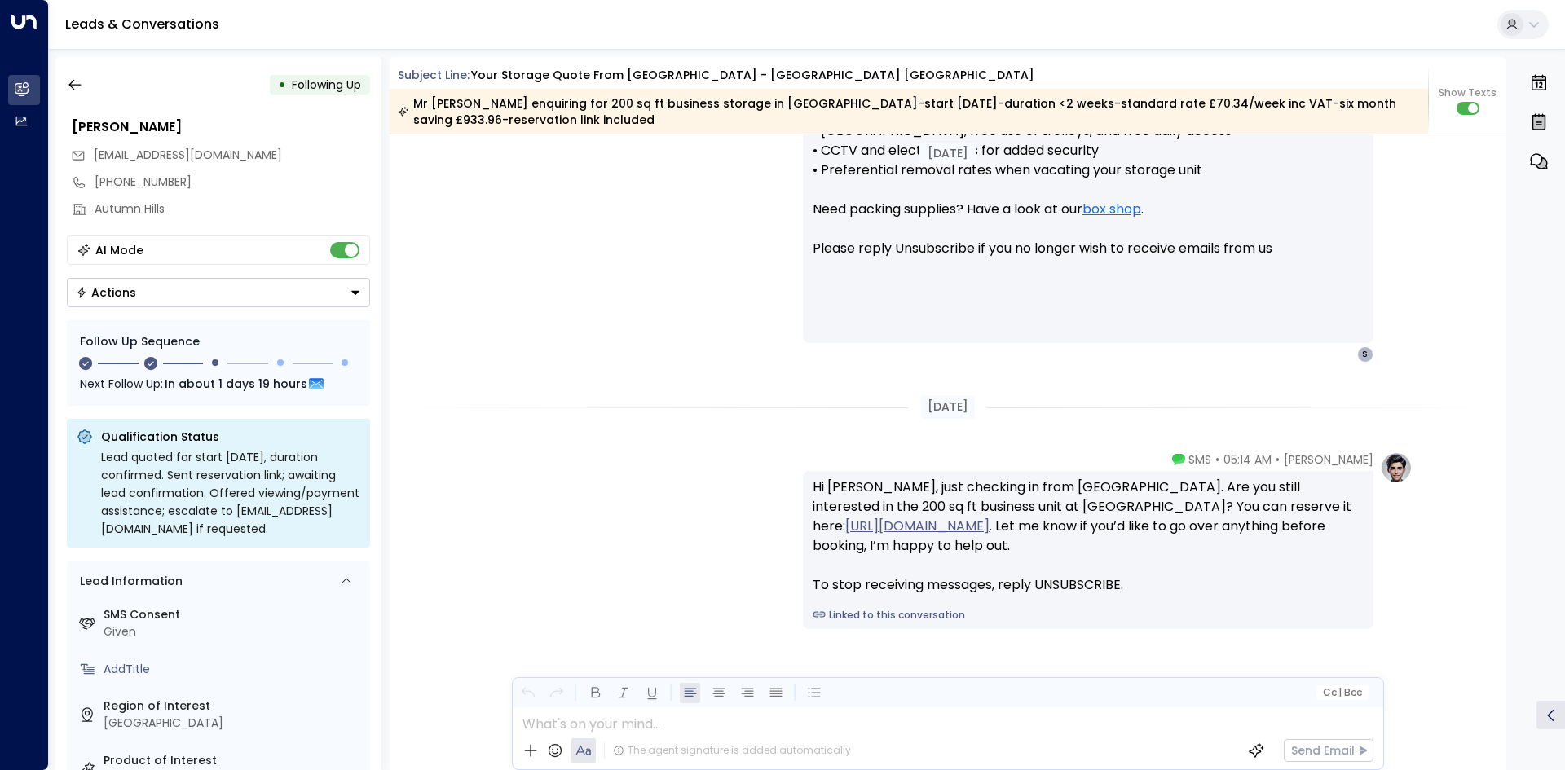
click at [55, 80] on div "• Following Up John Bayliss sales@autumnhills.co.uk +447534070006 Autumn Hills …" at bounding box center [218, 413] width 326 height 713
click at [77, 79] on icon "button" at bounding box center [75, 85] width 16 height 16
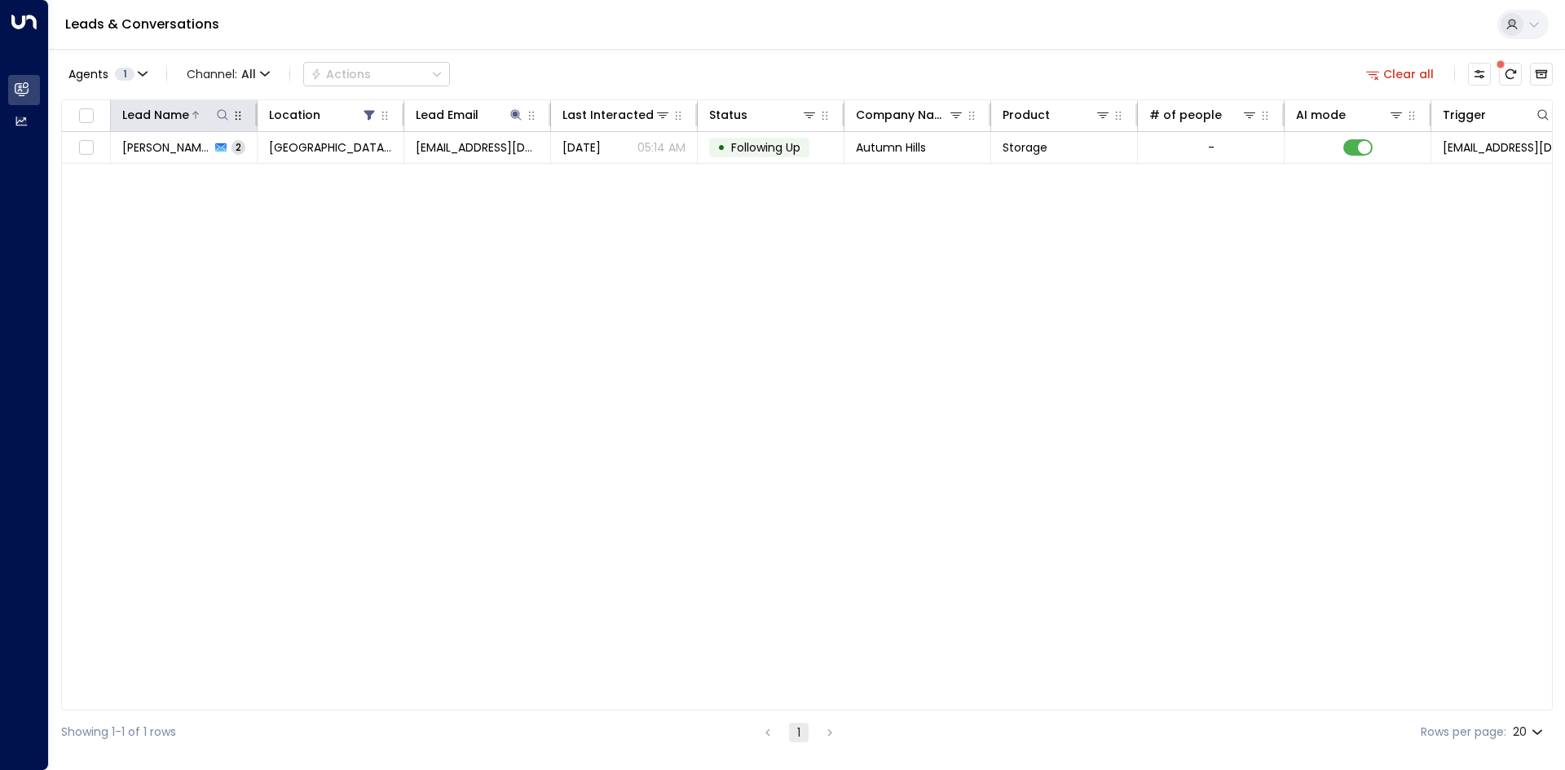
click at [225, 121] on button at bounding box center [222, 115] width 16 height 16
drag, startPoint x: 573, startPoint y: 310, endPoint x: 449, endPoint y: 170, distance: 186.5
click at [562, 298] on div "Lead Name Location Lead Email Last Interacted Status Company Name Product # of …" at bounding box center [807, 404] width 1492 height 611
click at [518, 112] on icon at bounding box center [515, 114] width 13 height 13
click at [611, 178] on button "button" at bounding box center [617, 174] width 21 height 21
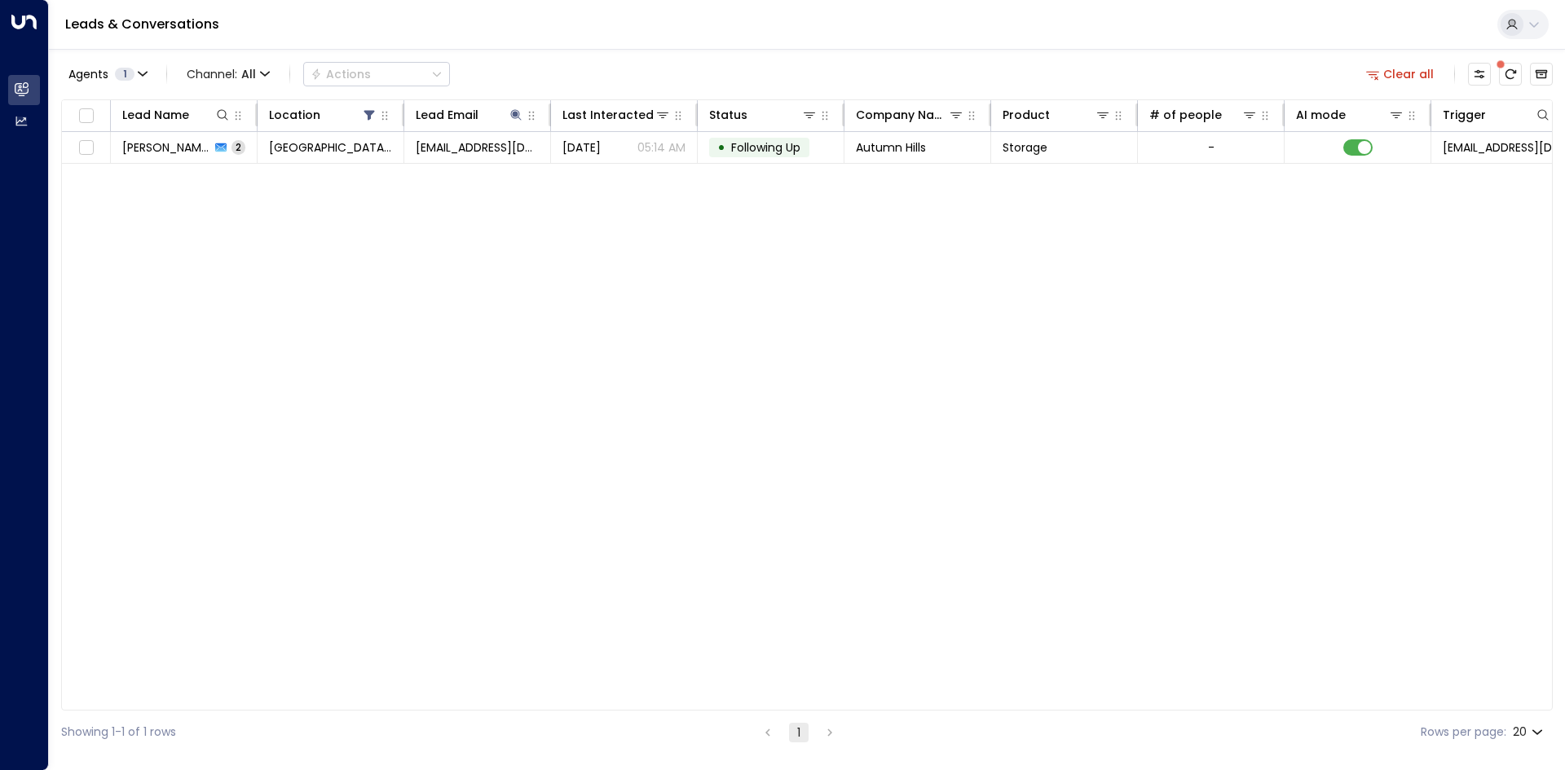
click at [757, 567] on div "Lead Name Location Lead Email Last Interacted Status Company Name Product # of …" at bounding box center [807, 404] width 1492 height 611
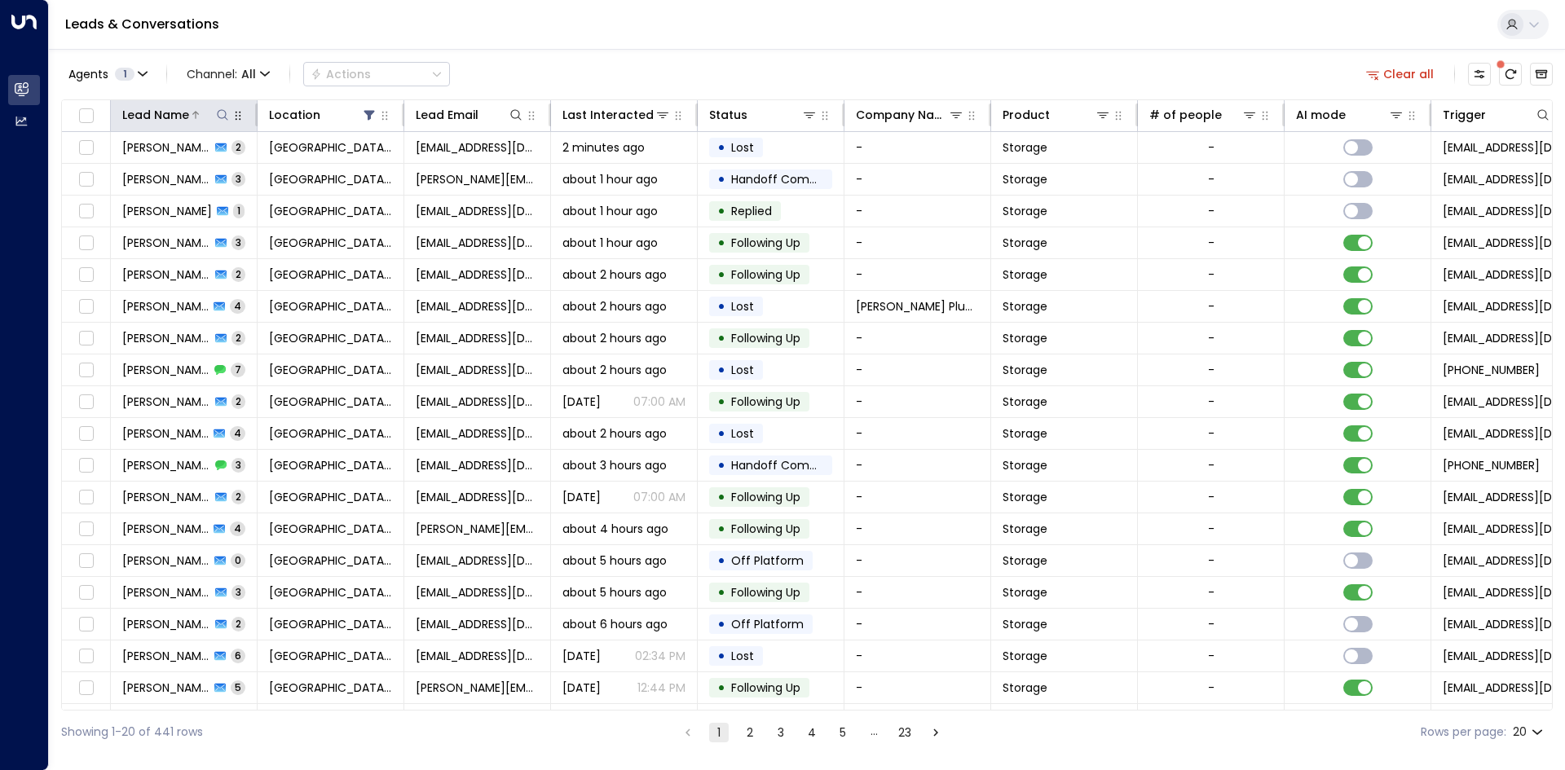
click at [224, 110] on icon at bounding box center [222, 114] width 13 height 13
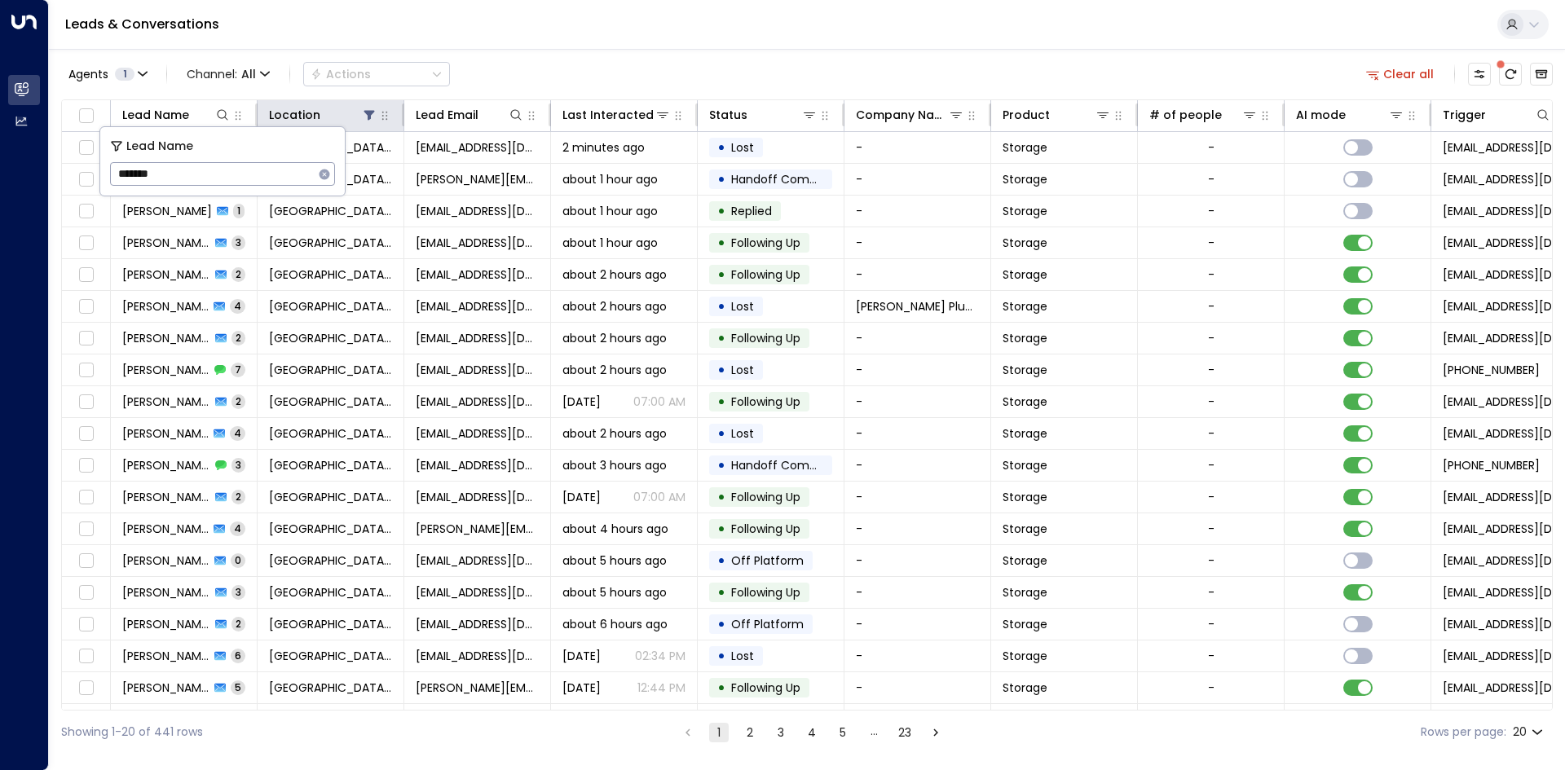
type input "*******"
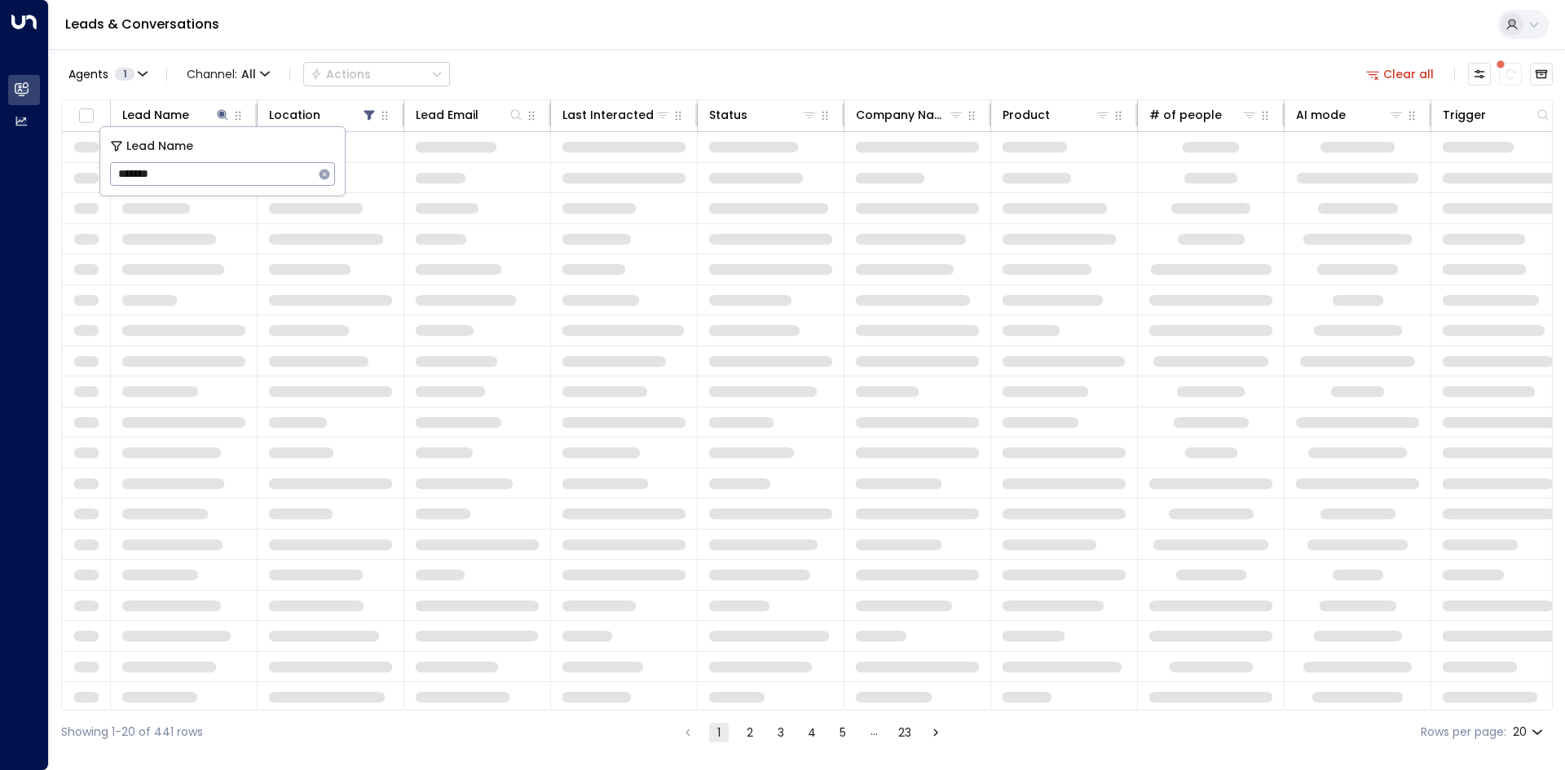
click at [913, 65] on div "Agents 1 Channel: All Actions Clear all" at bounding box center [807, 74] width 1492 height 34
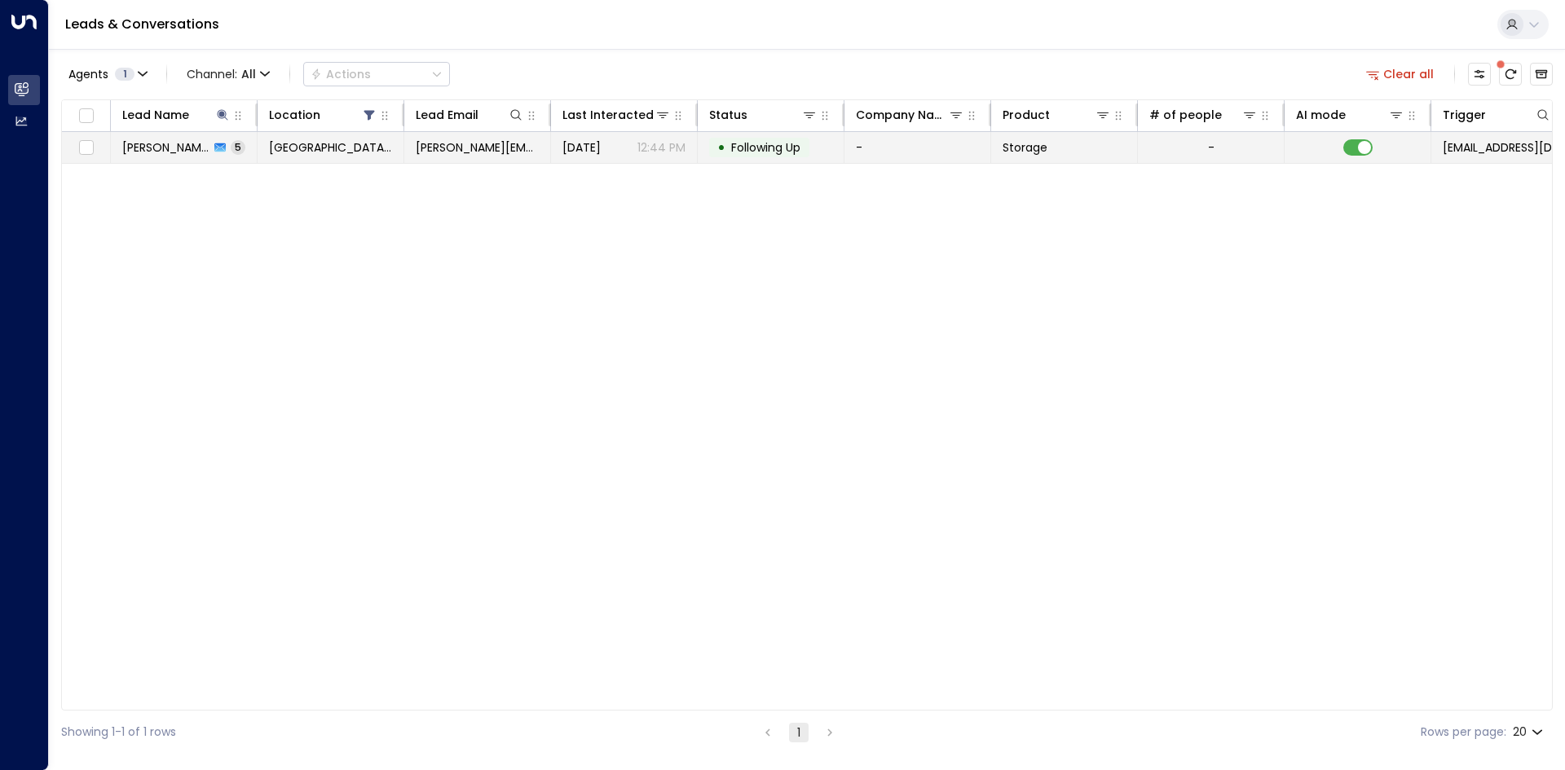
click at [563, 148] on span "[DATE]" at bounding box center [581, 147] width 38 height 16
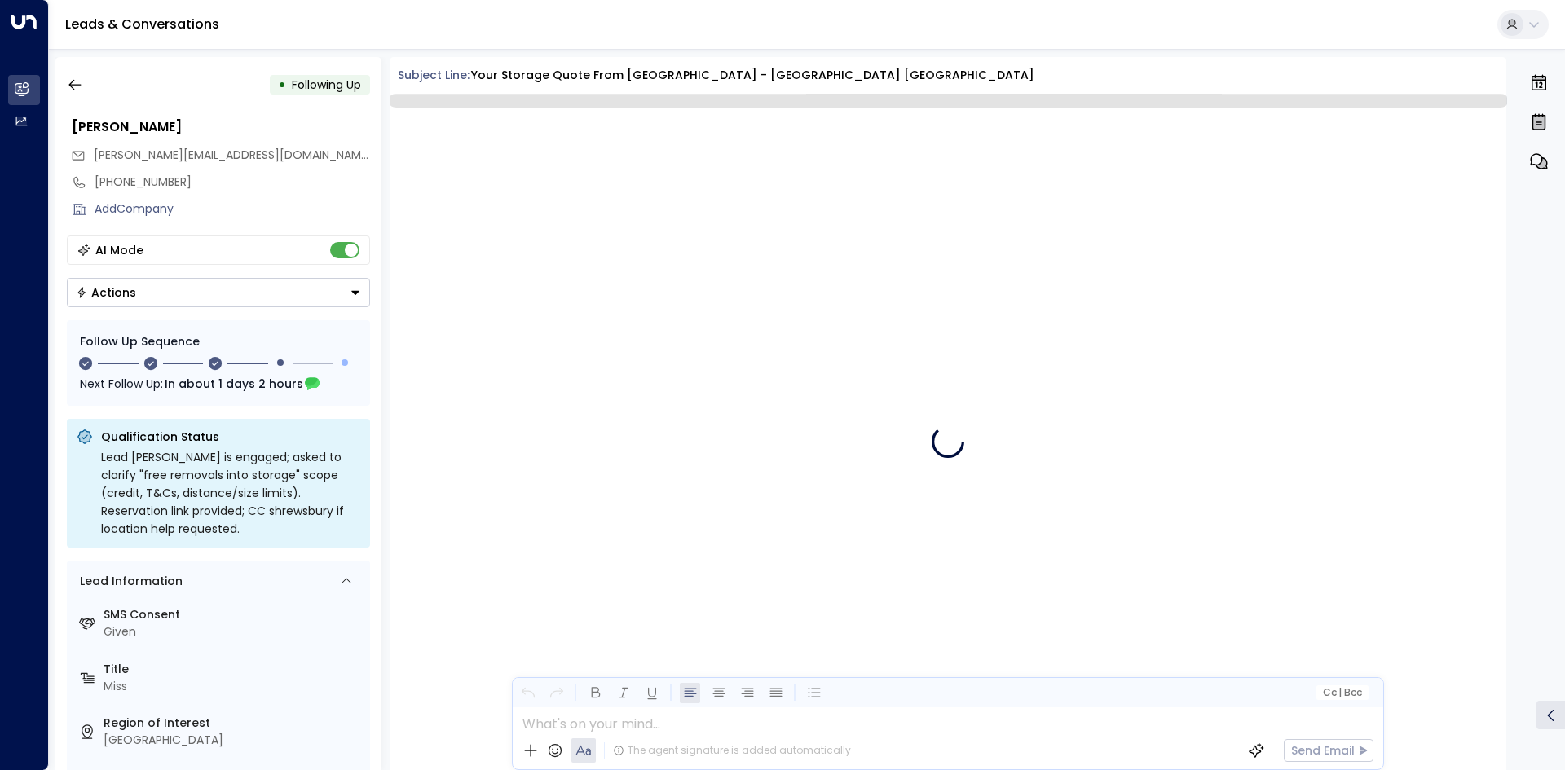
scroll to position [2859, 0]
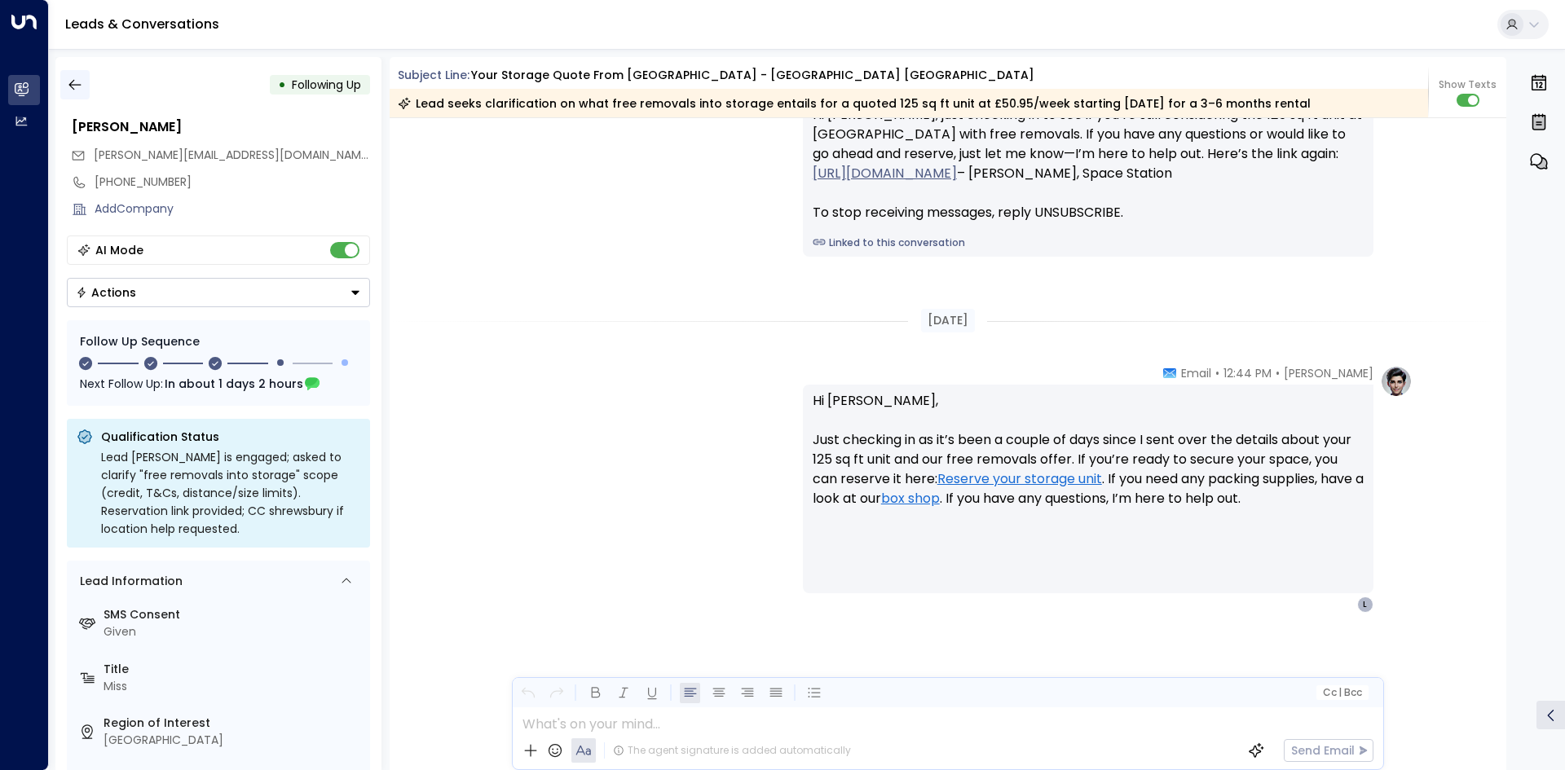
click at [75, 84] on icon "button" at bounding box center [75, 85] width 16 height 16
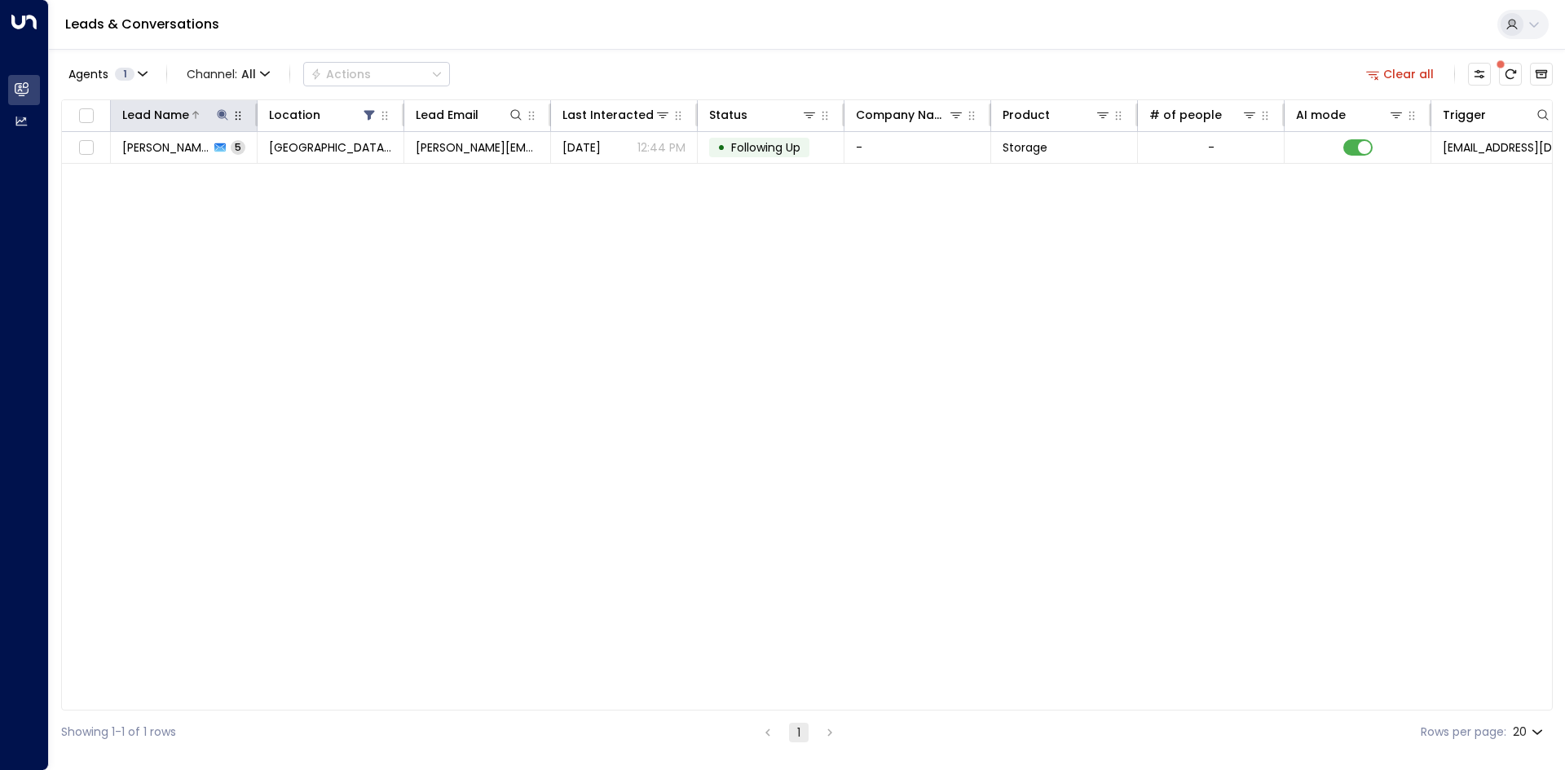
click at [226, 117] on button at bounding box center [222, 115] width 16 height 16
type input "*"
type input "******"
click at [452, 261] on div "Lead Name Location Lead Email Last Interacted Status Company Name Product # of …" at bounding box center [807, 404] width 1492 height 611
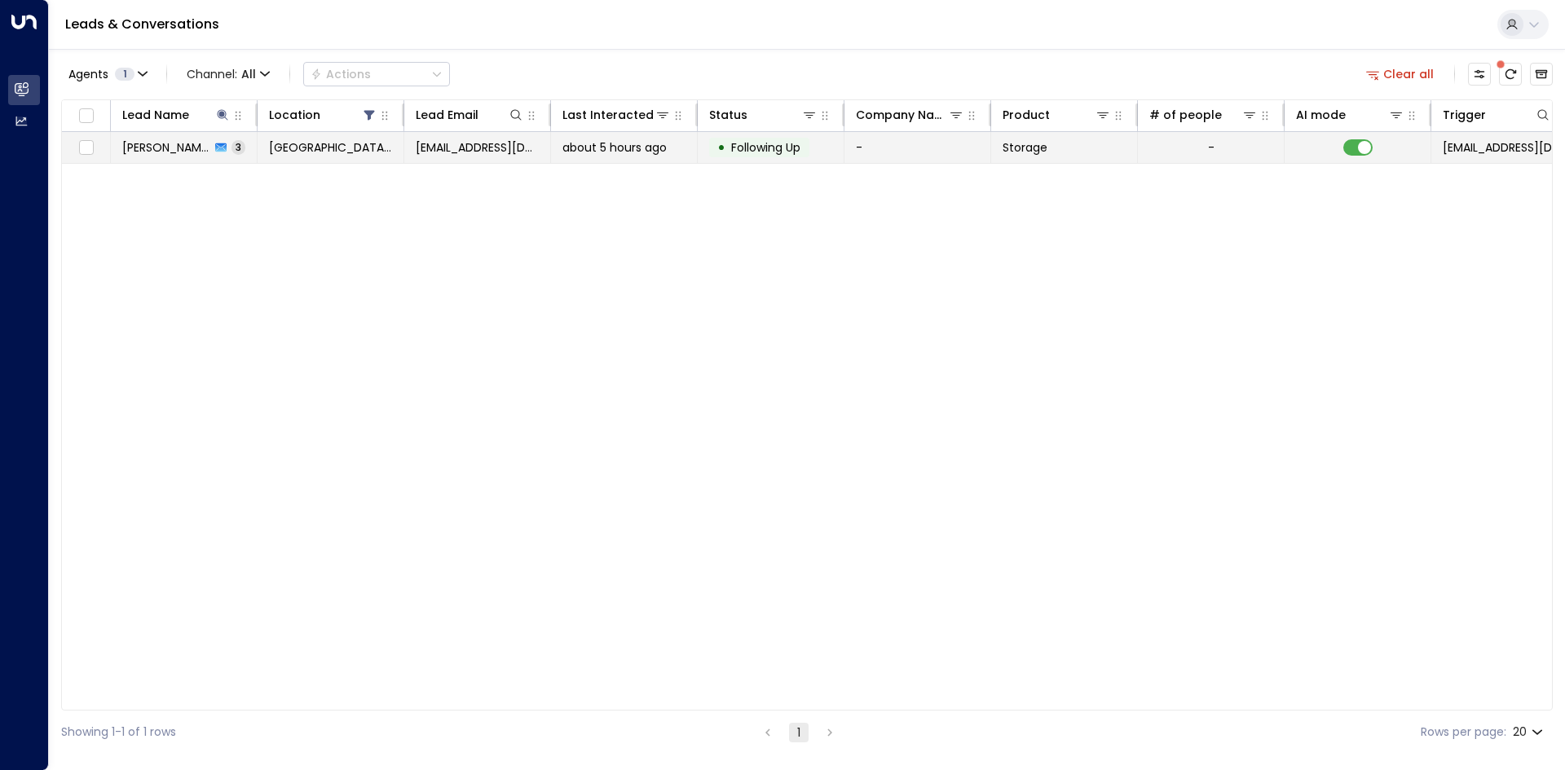
click at [496, 161] on td "[EMAIL_ADDRESS][DOMAIN_NAME]" at bounding box center [477, 147] width 147 height 31
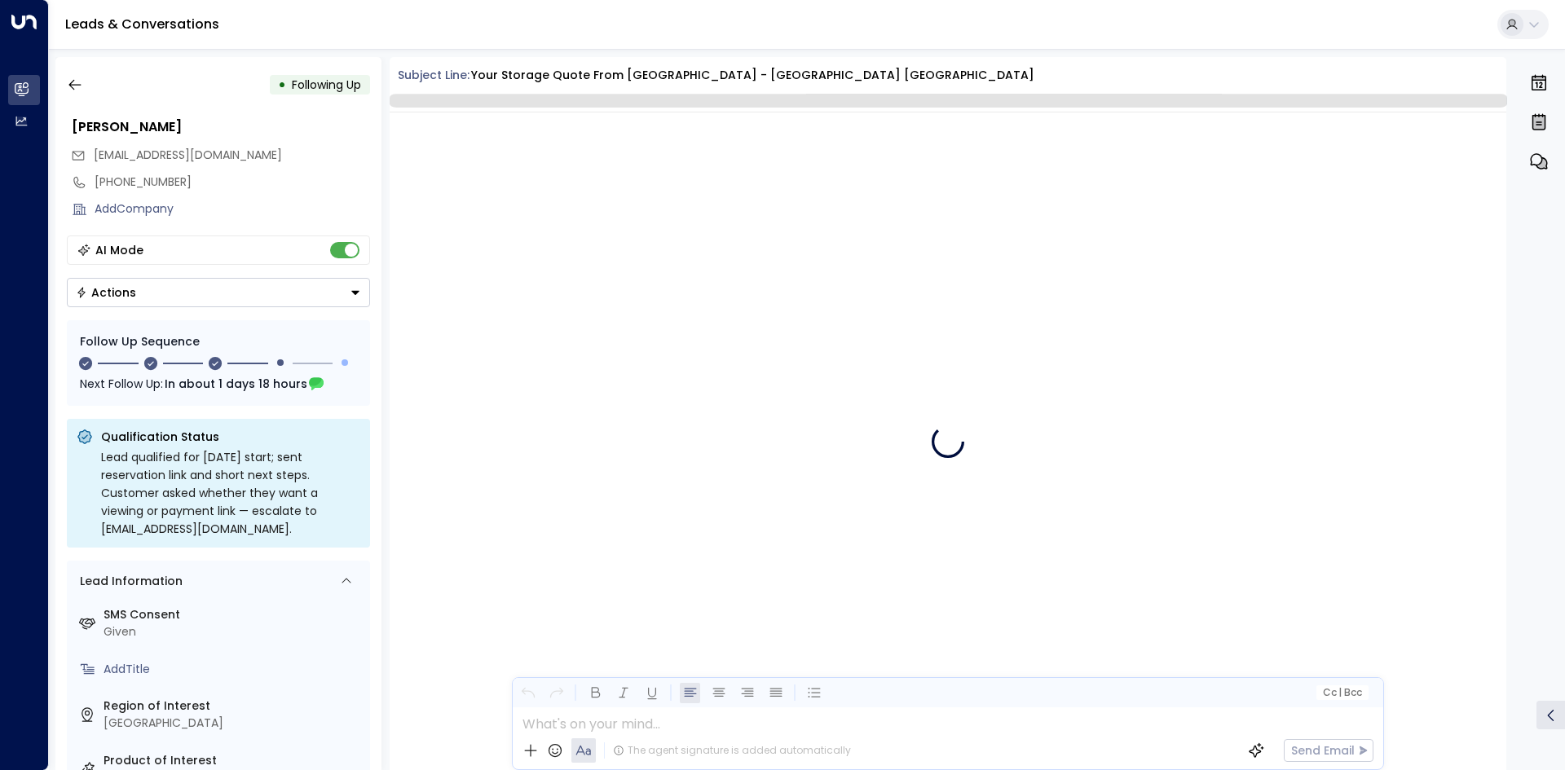
scroll to position [1916, 0]
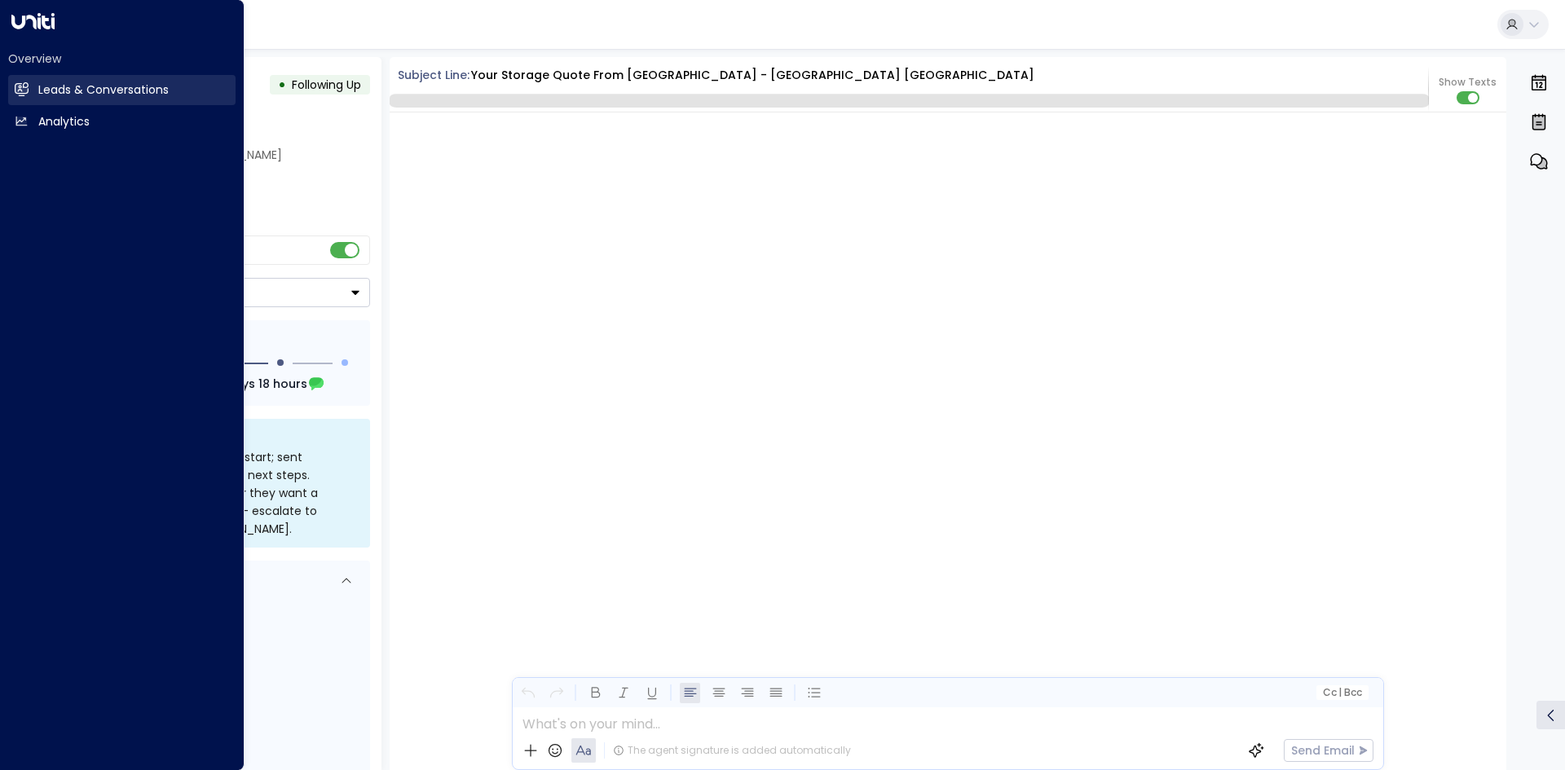
click at [109, 96] on h2 "Leads & Conversations" at bounding box center [103, 90] width 130 height 17
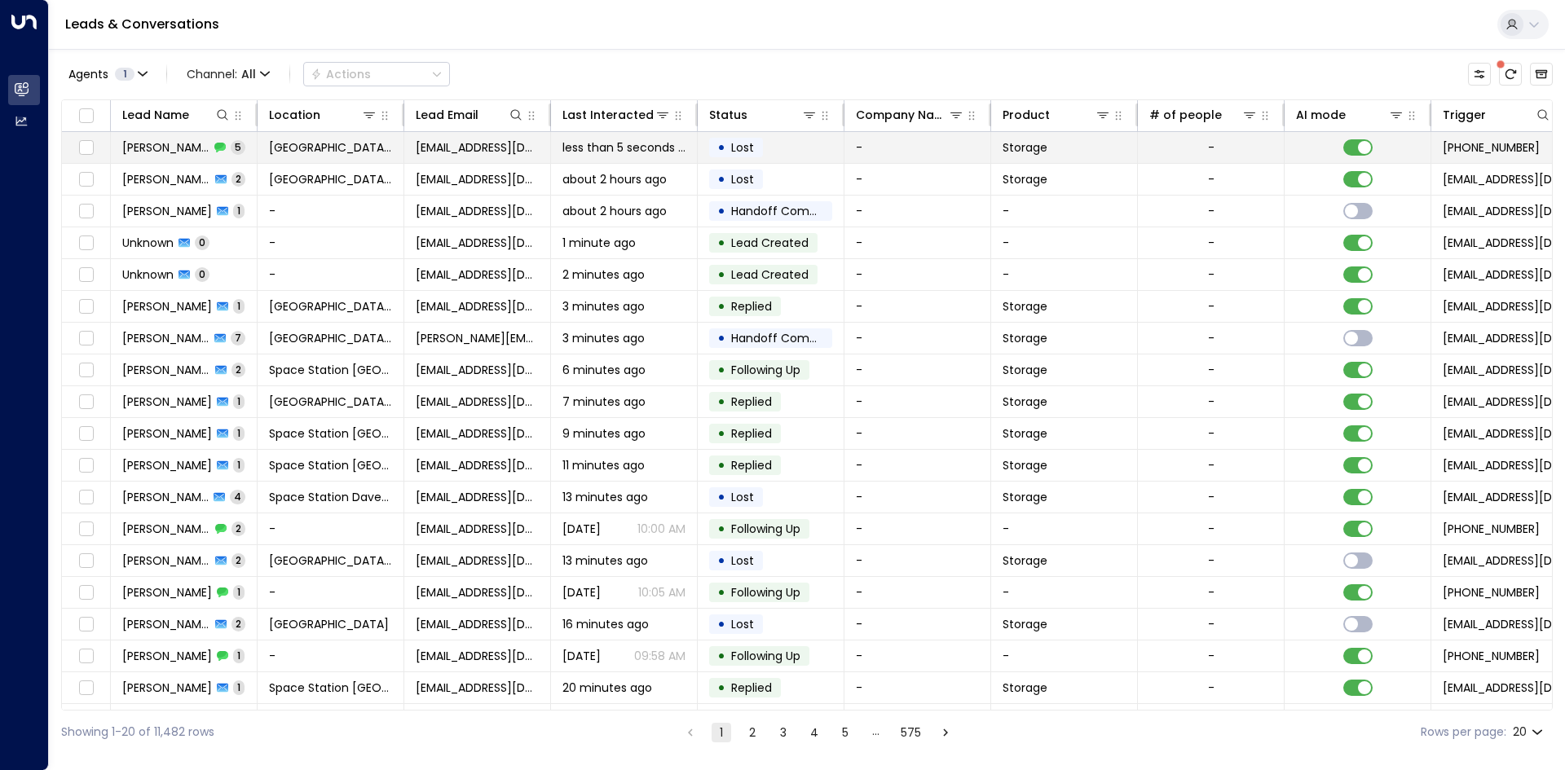
click at [357, 145] on span "[GEOGRAPHIC_DATA] [GEOGRAPHIC_DATA]" at bounding box center [330, 147] width 123 height 16
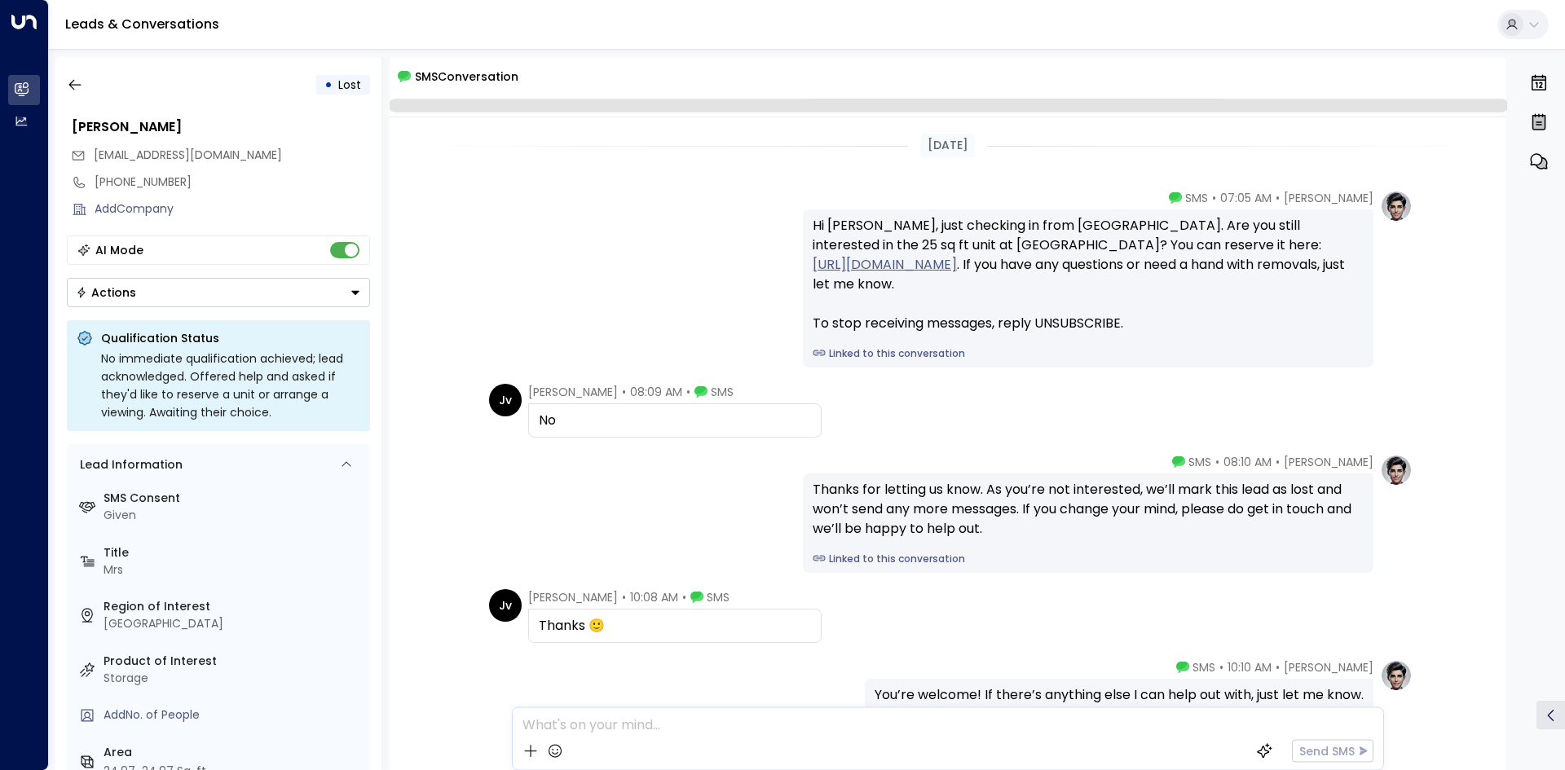
scroll to position [104, 0]
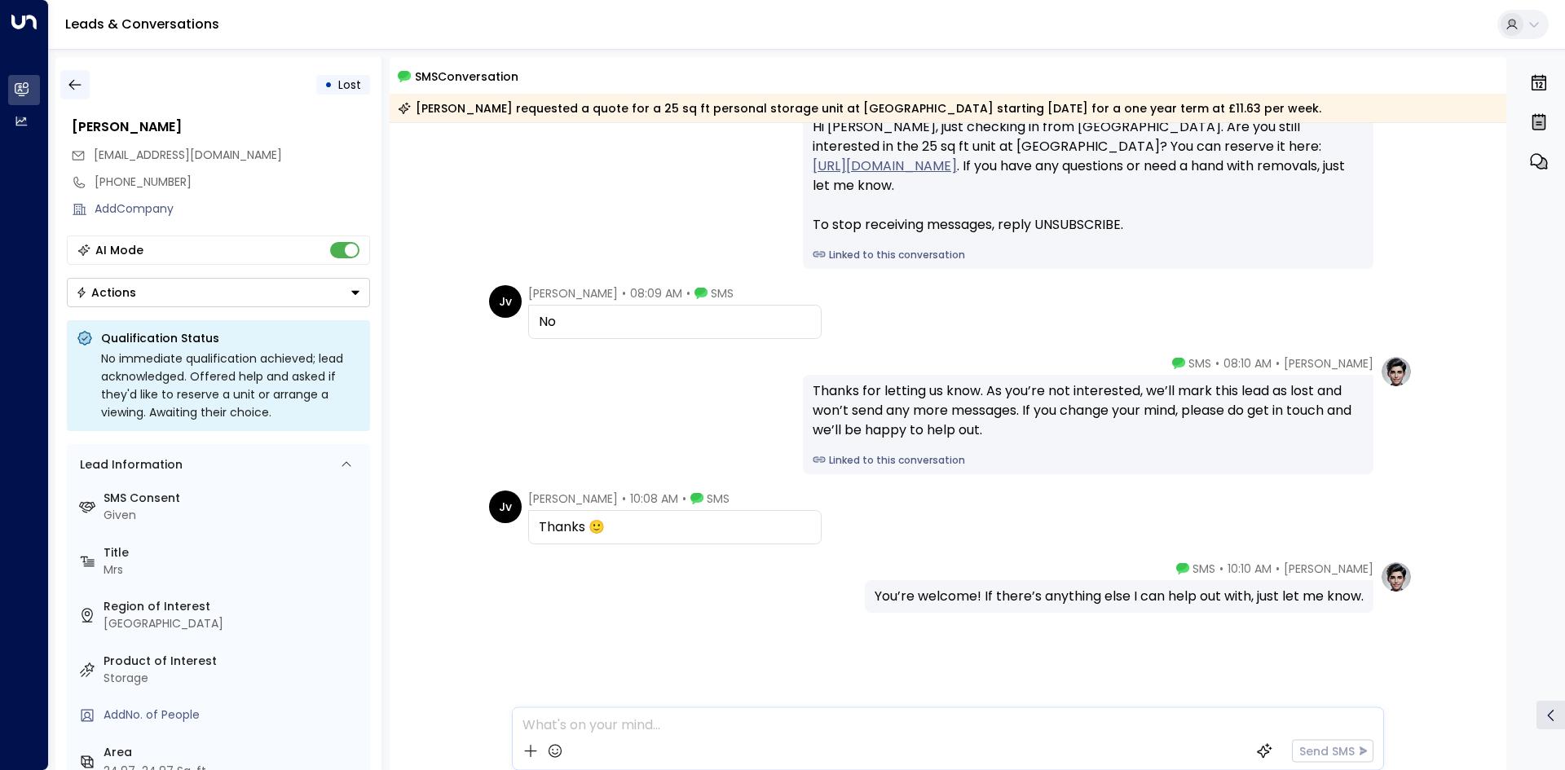
click at [73, 75] on button "button" at bounding box center [74, 84] width 29 height 29
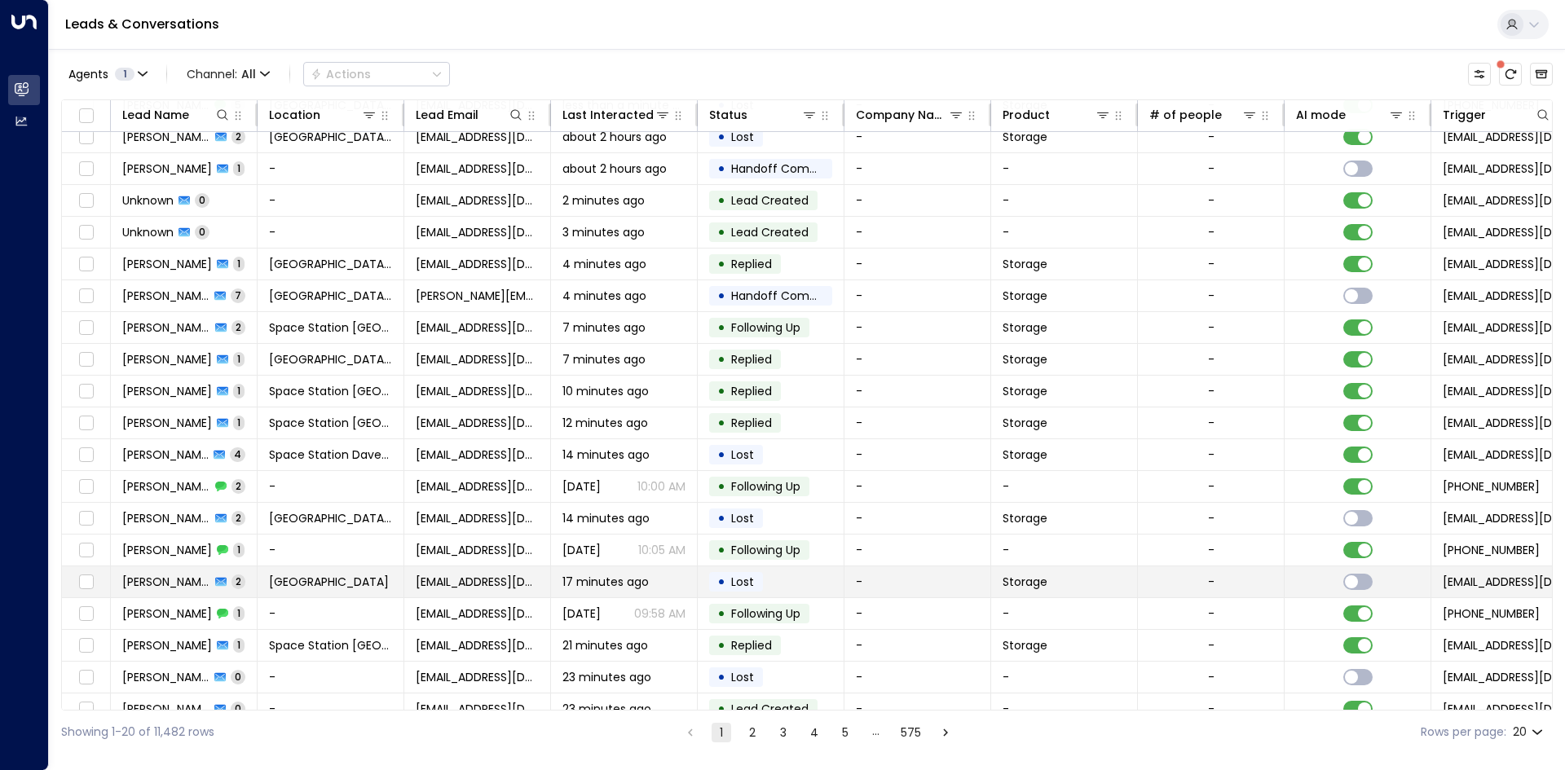
scroll to position [63, 0]
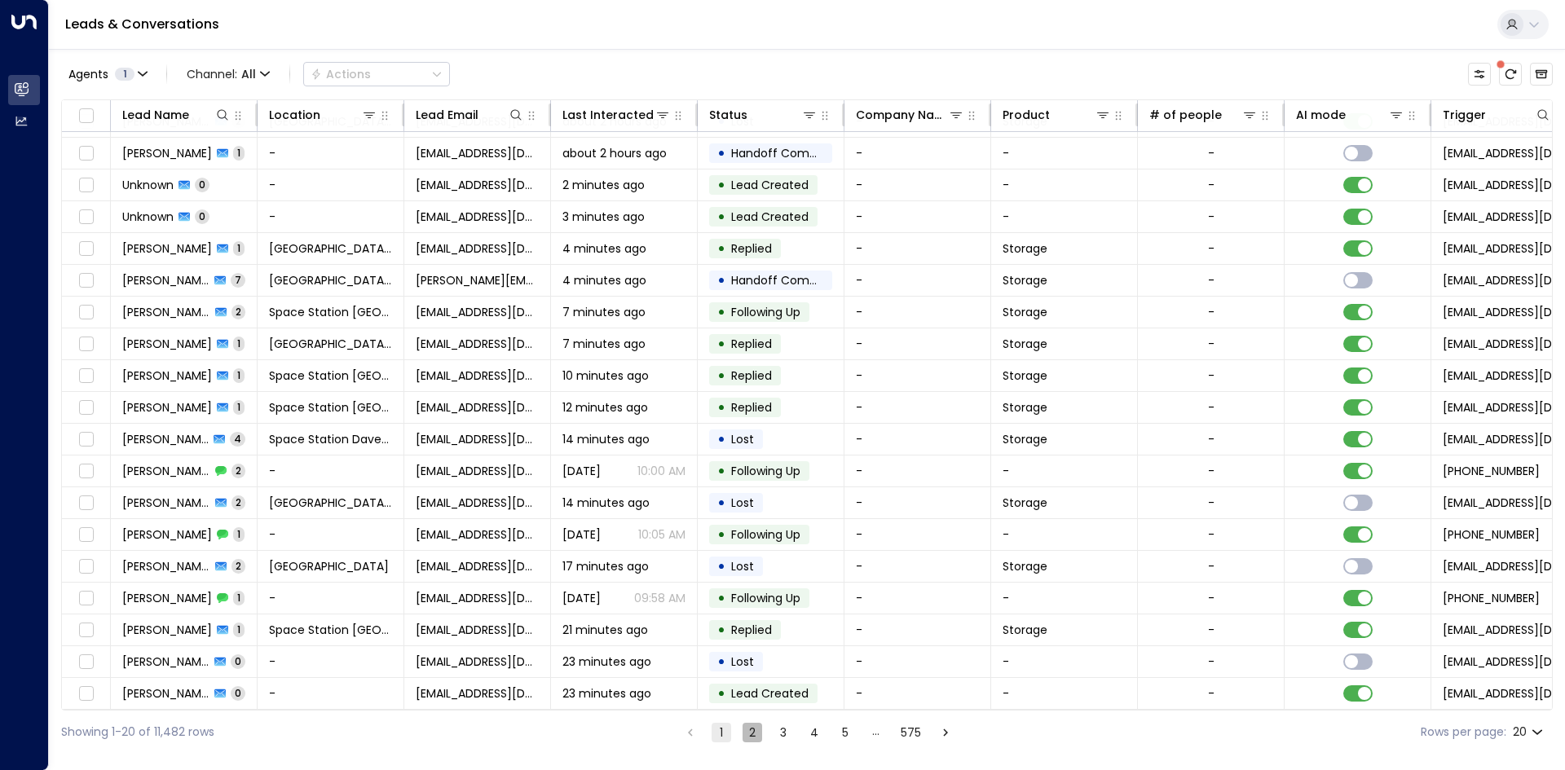
click at [743, 730] on button "2" at bounding box center [753, 733] width 20 height 20
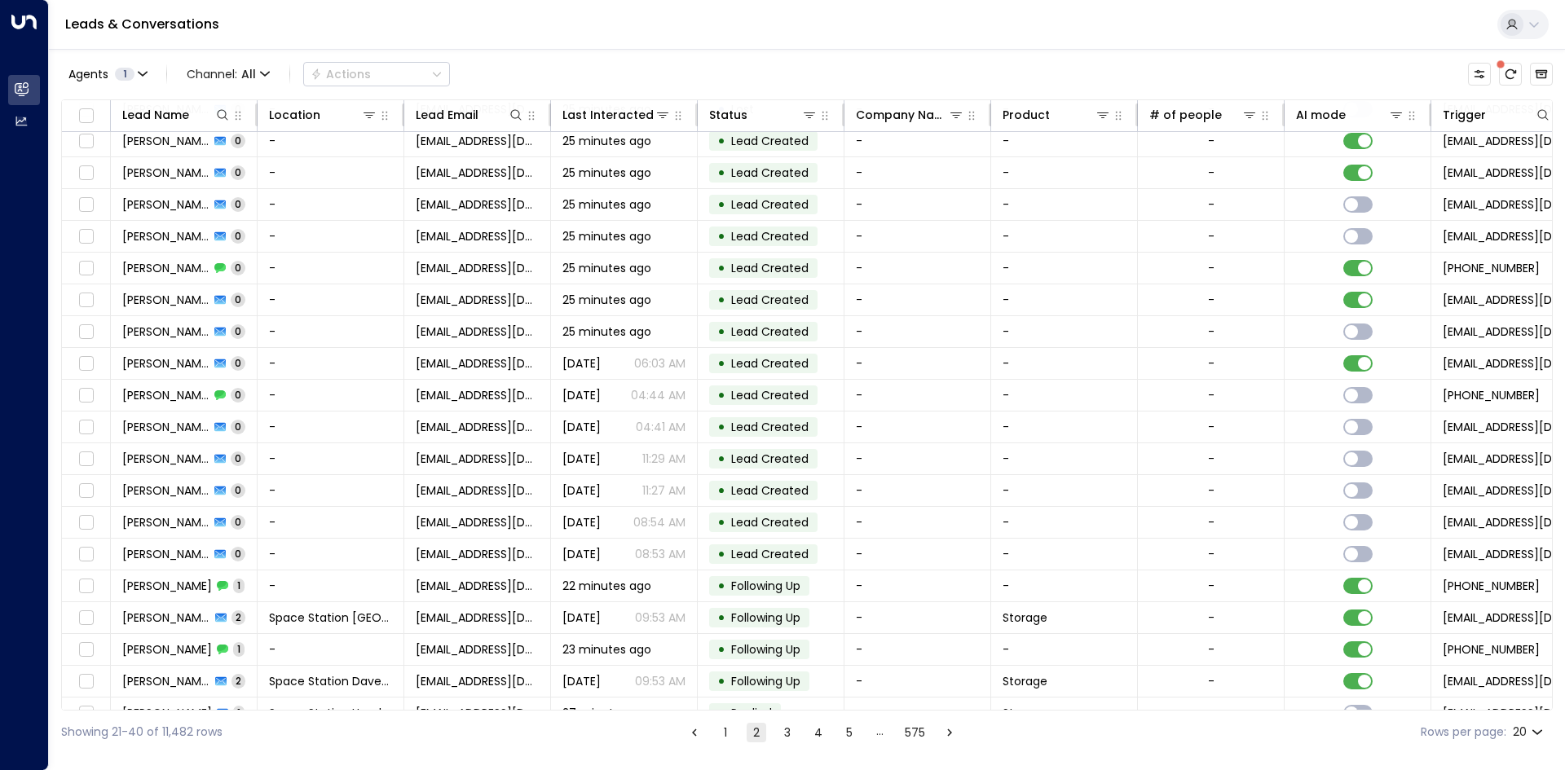
scroll to position [63, 0]
